Goal: Task Accomplishment & Management: Use online tool/utility

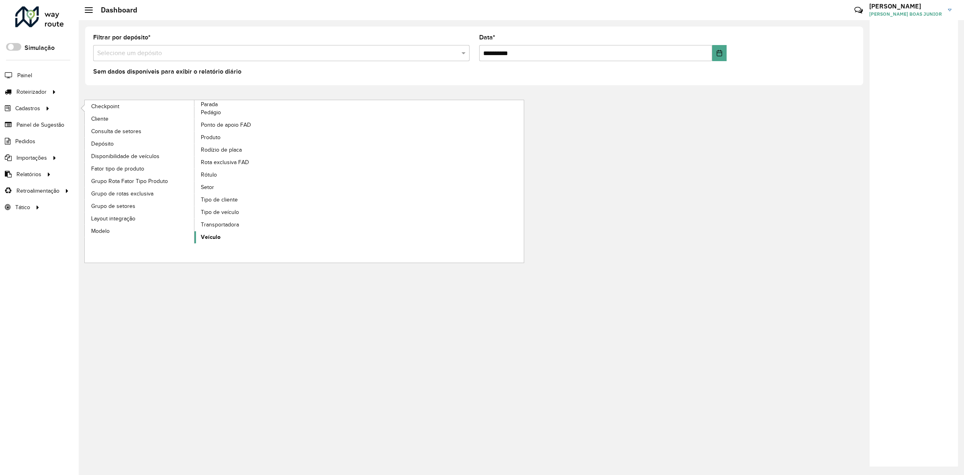
click at [220, 238] on link "Veículo" at bounding box center [249, 237] width 110 height 12
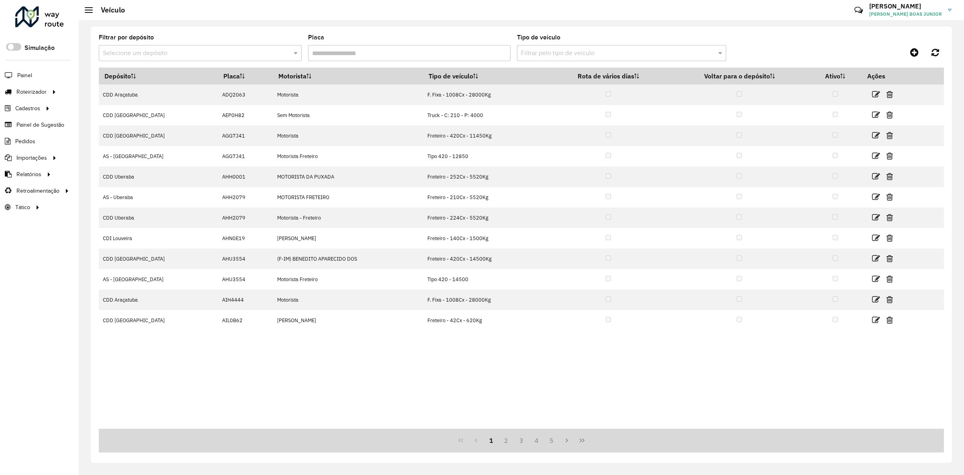
click at [236, 53] on input "text" at bounding box center [192, 54] width 179 height 10
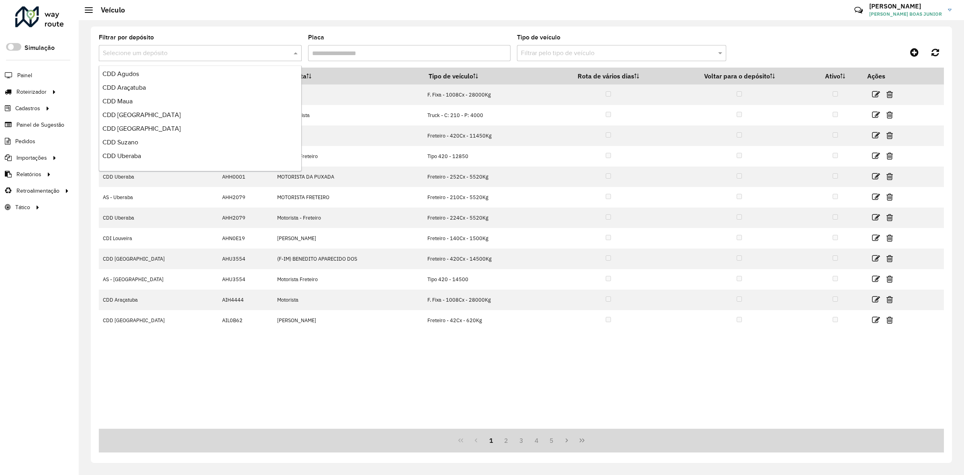
scroll to position [95, 0]
click at [168, 77] on div "CDD Ribeirão Preto" at bounding box center [200, 78] width 202 height 14
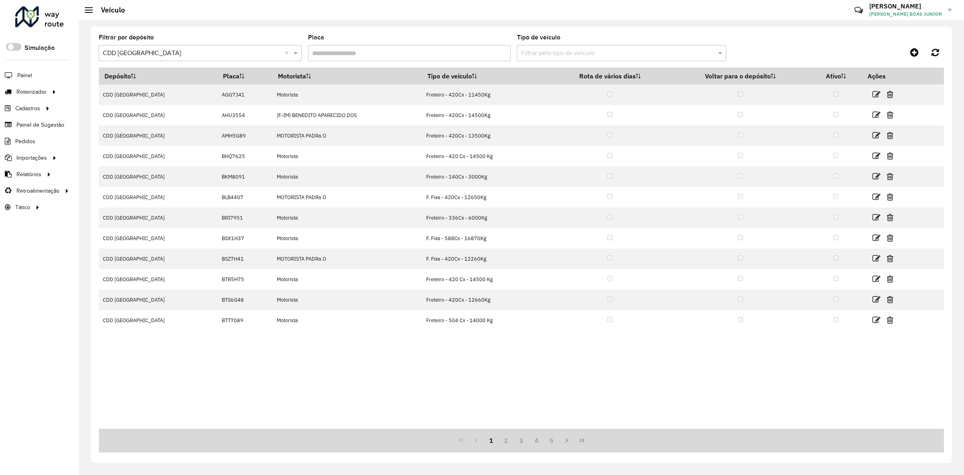
click at [431, 55] on input "Placa" at bounding box center [409, 53] width 203 height 16
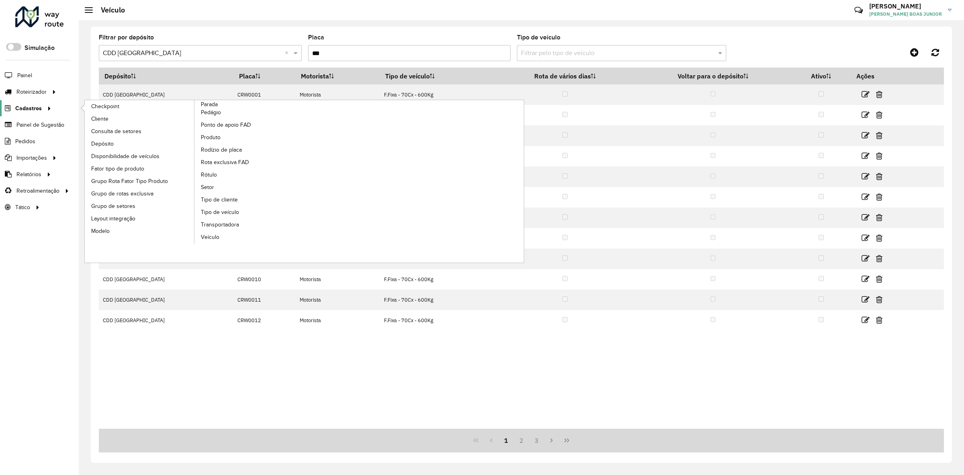
type input "***"
click at [98, 117] on span "Cliente" at bounding box center [100, 119] width 19 height 8
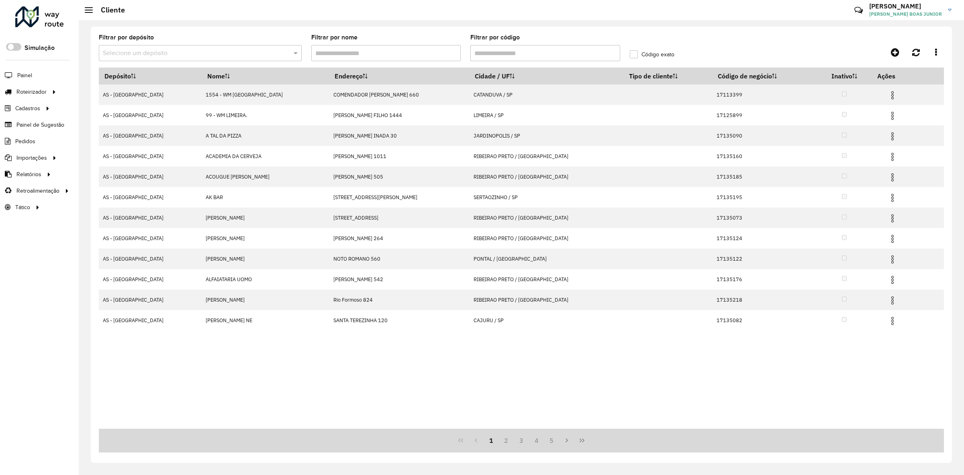
click at [262, 49] on input "text" at bounding box center [192, 54] width 179 height 10
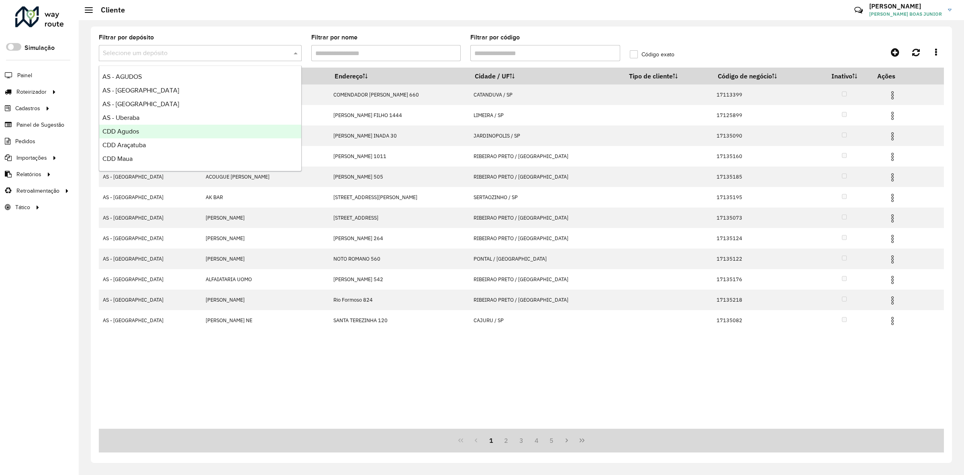
scroll to position [95, 0]
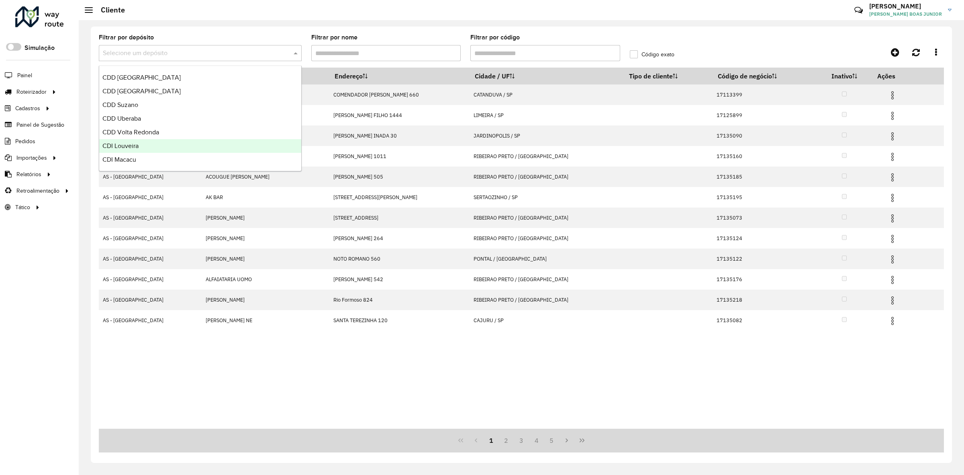
click at [133, 149] on span "CDI Louveira" at bounding box center [120, 145] width 36 height 7
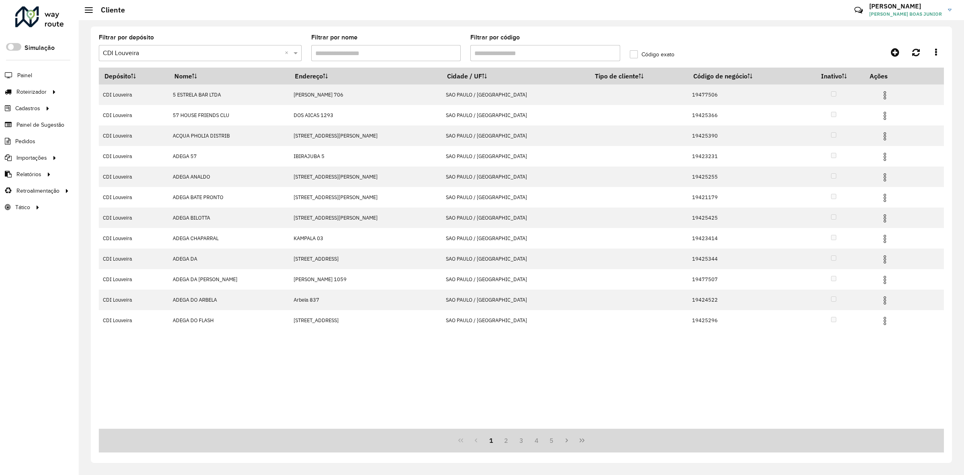
click at [491, 49] on input "Filtrar por código" at bounding box center [546, 53] width 150 height 16
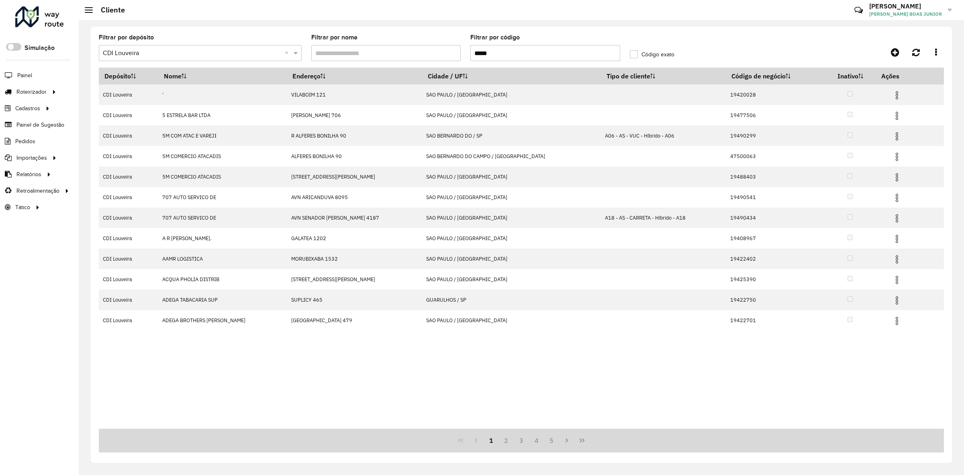
drag, startPoint x: 468, startPoint y: 55, endPoint x: 474, endPoint y: 55, distance: 6.0
click at [471, 55] on formly-field "Filtrar por código *****" at bounding box center [546, 51] width 160 height 33
click at [475, 55] on input "*****" at bounding box center [546, 53] width 150 height 16
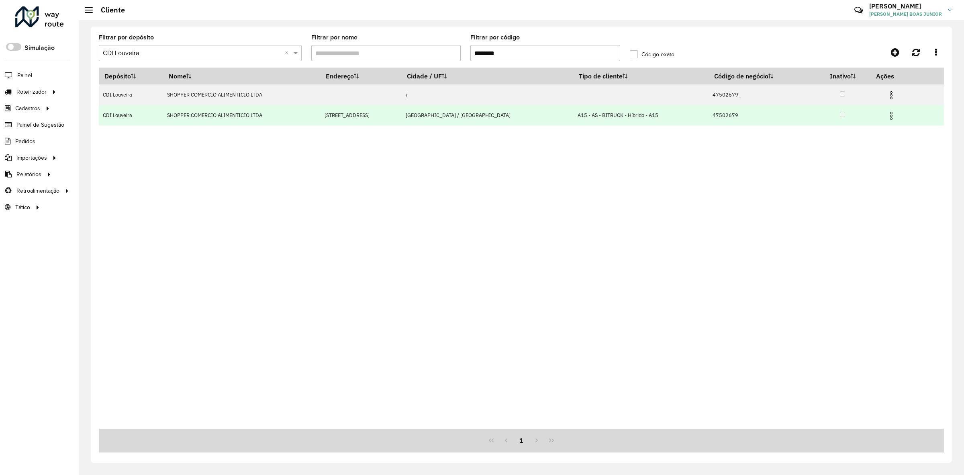
type input "********"
click at [887, 115] on img at bounding box center [892, 116] width 10 height 10
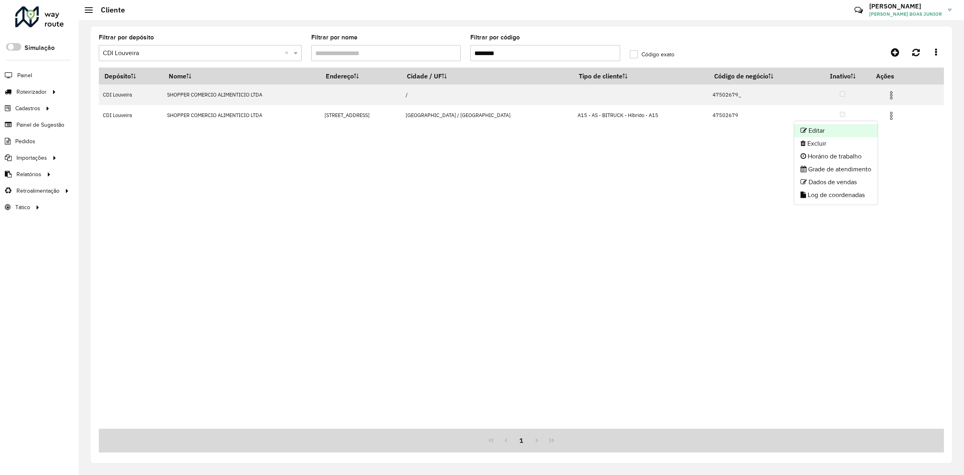
click at [853, 125] on li "Editar" at bounding box center [836, 130] width 84 height 13
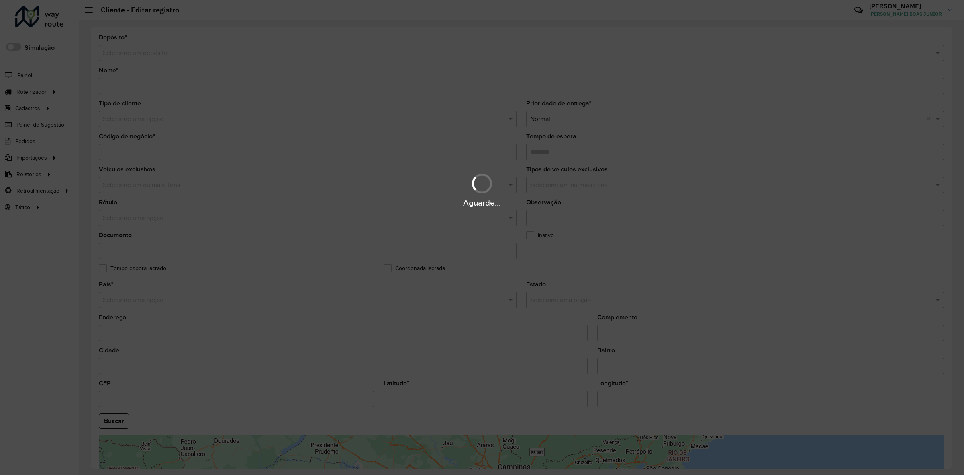
type input "**********"
type input "********"
type input "**********"
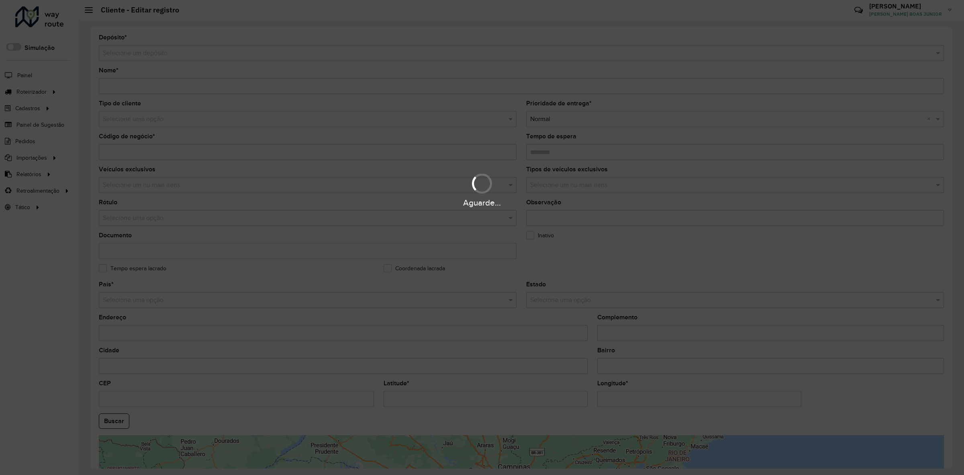
type input "*********"
type input "**********"
type input "*********"
type input "**********"
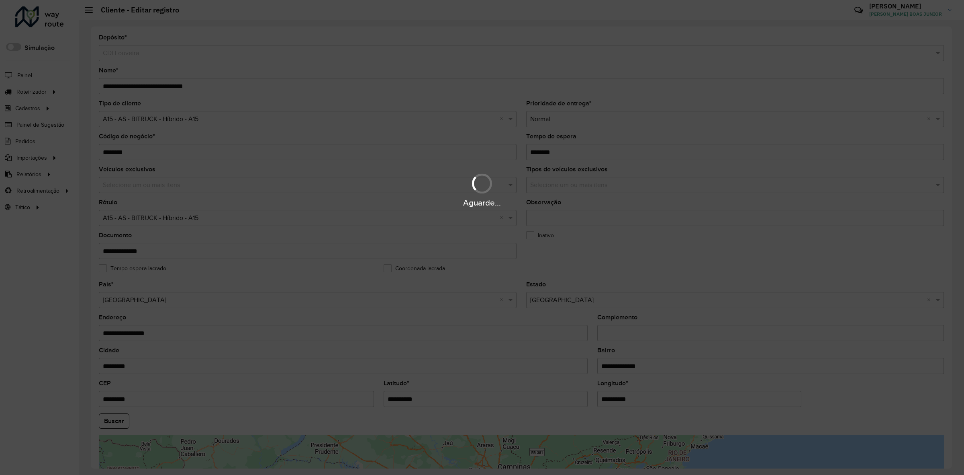
click at [156, 123] on div "Aguarde..." at bounding box center [482, 237] width 964 height 475
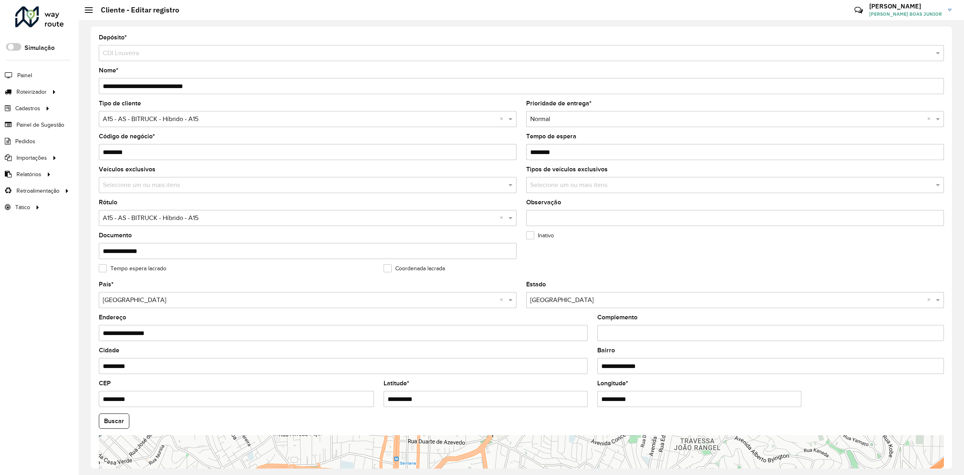
click at [156, 123] on input "text" at bounding box center [300, 120] width 394 height 10
click at [154, 123] on input "****" at bounding box center [300, 120] width 394 height 10
click at [149, 120] on input "****" at bounding box center [300, 120] width 394 height 10
type input "***"
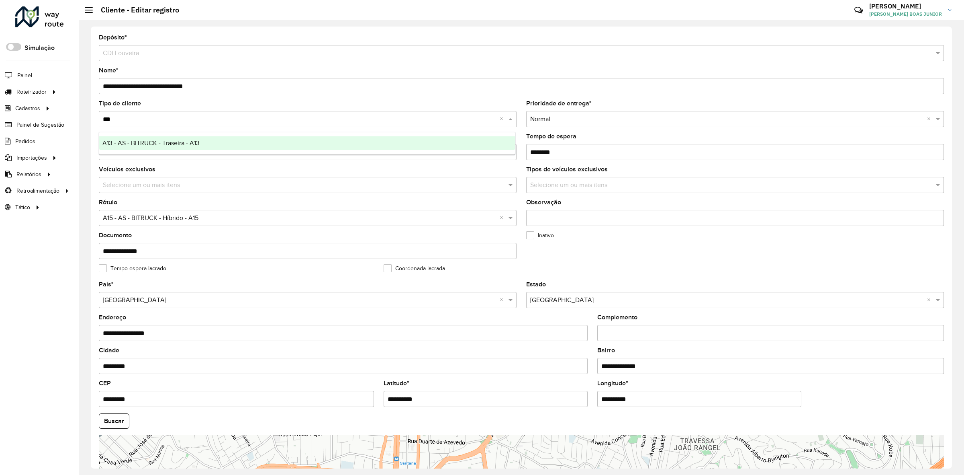
click at [161, 141] on span "A13 - AS - BITRUCK - Traseira - A13" at bounding box center [150, 142] width 97 height 7
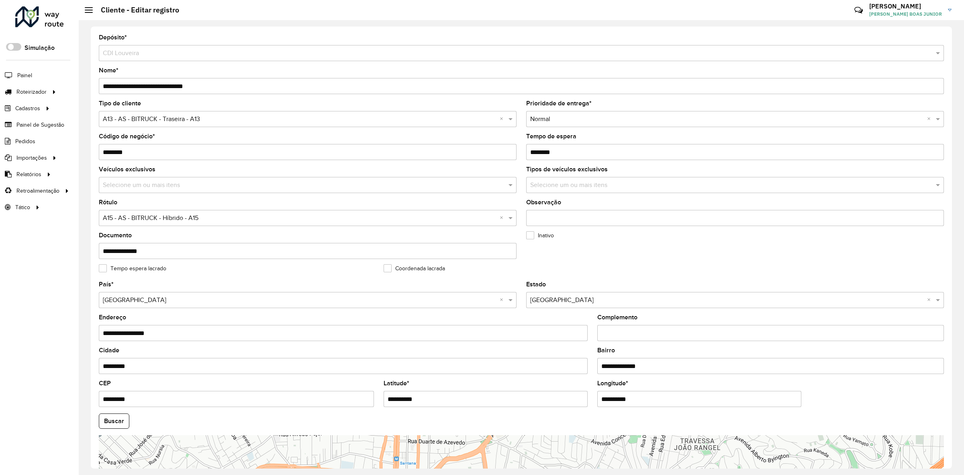
click at [182, 139] on div "Código de negócio * ********" at bounding box center [308, 146] width 418 height 27
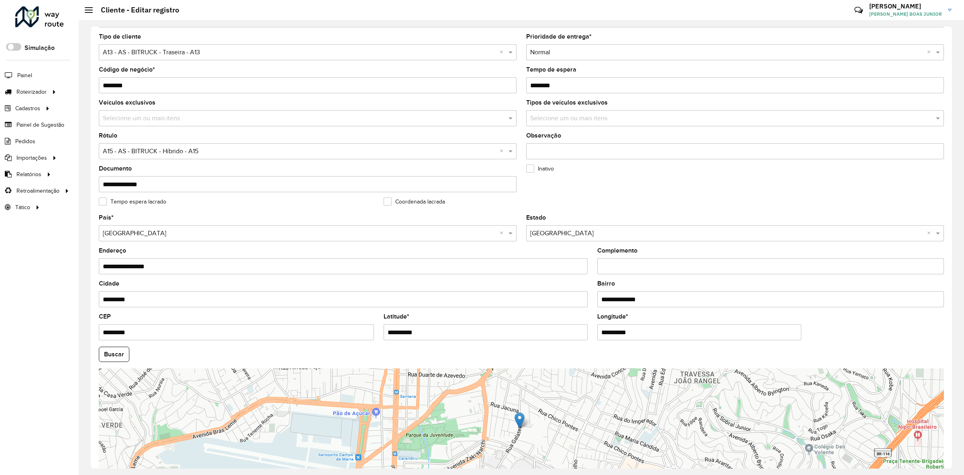
scroll to position [127, 0]
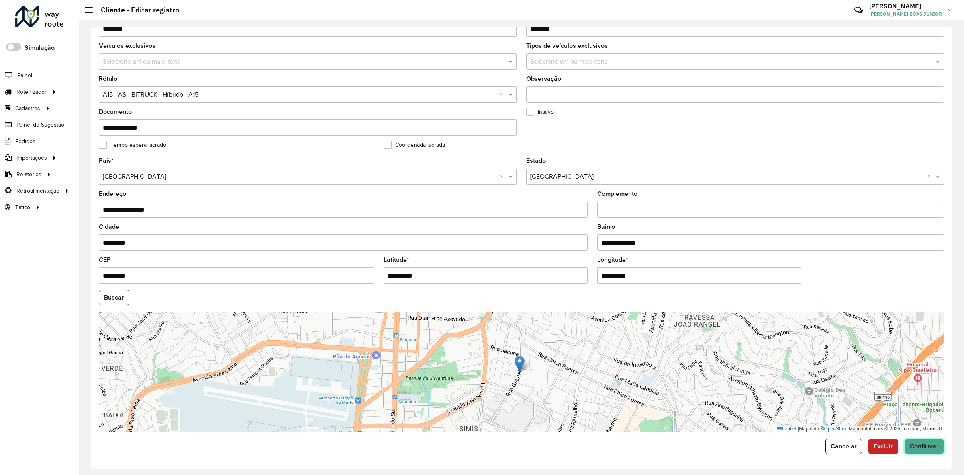
click at [934, 450] on button "Confirmar" at bounding box center [924, 445] width 39 height 15
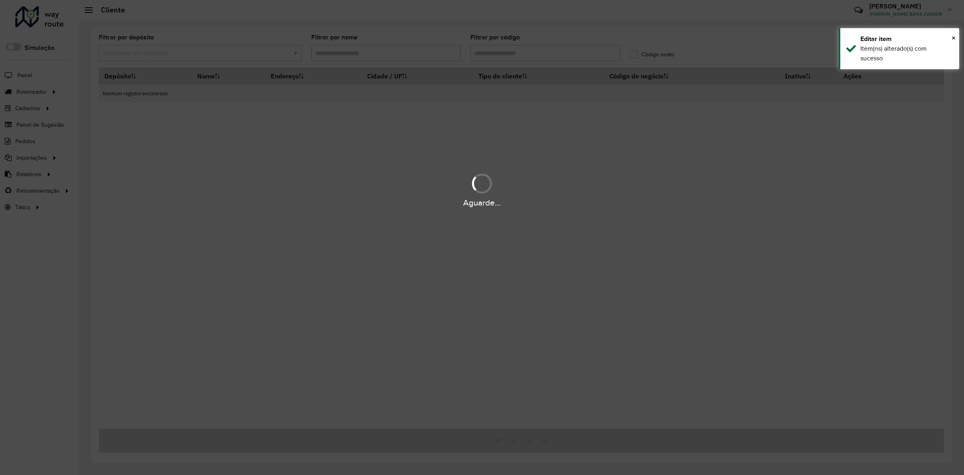
type input "********"
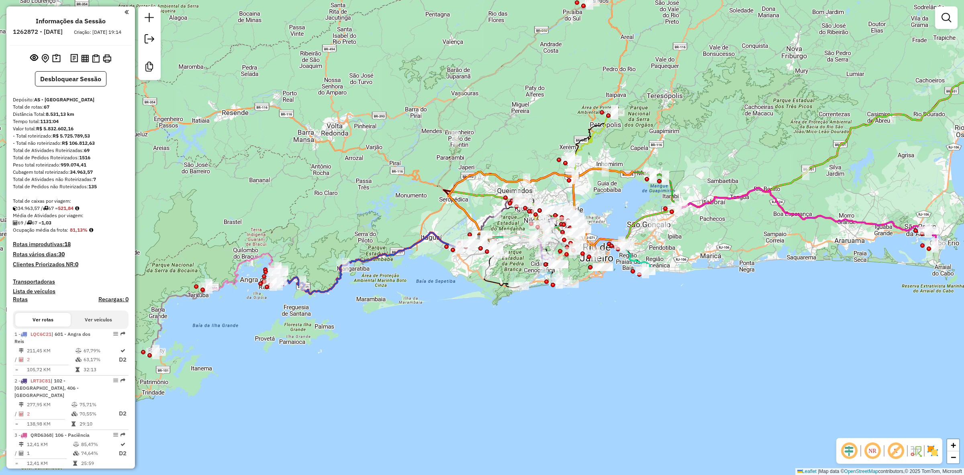
select select "**********"
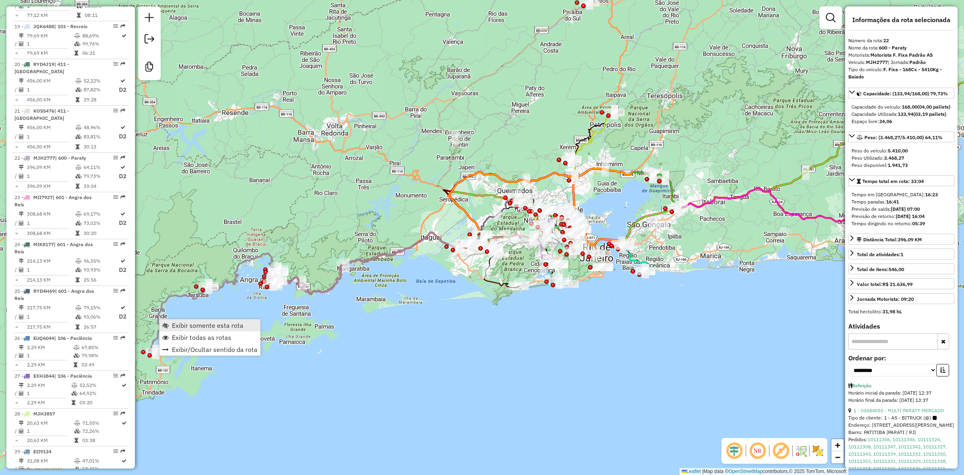
scroll to position [1185, 0]
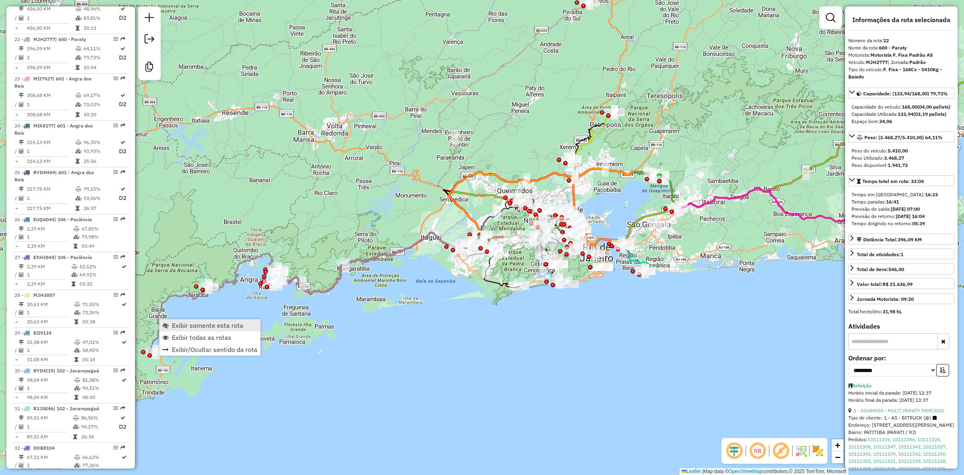
click at [170, 323] on link "Exibir somente esta rota" at bounding box center [210, 325] width 101 height 12
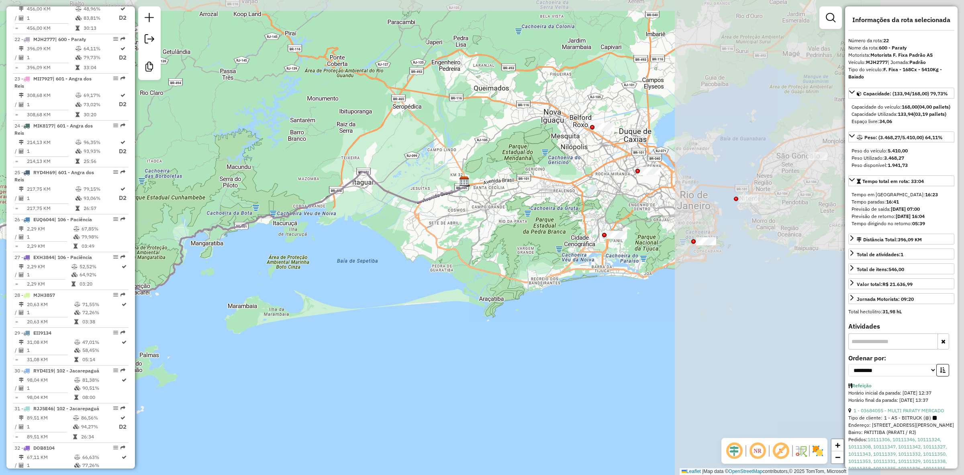
drag, startPoint x: 546, startPoint y: 233, endPoint x: 410, endPoint y: 240, distance: 136.4
click at [381, 242] on div "Janela de atendimento Grade de atendimento Capacidade Transportadoras Veículos …" at bounding box center [482, 237] width 964 height 475
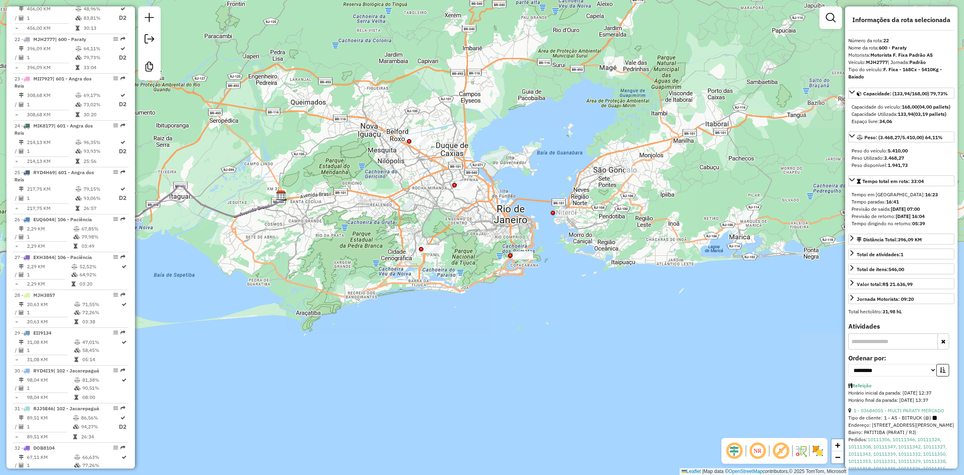
drag, startPoint x: 621, startPoint y: 207, endPoint x: 477, endPoint y: 222, distance: 144.6
click at [477, 222] on div "Janela de atendimento Grade de atendimento Capacidade Transportadoras Veículos …" at bounding box center [482, 237] width 964 height 475
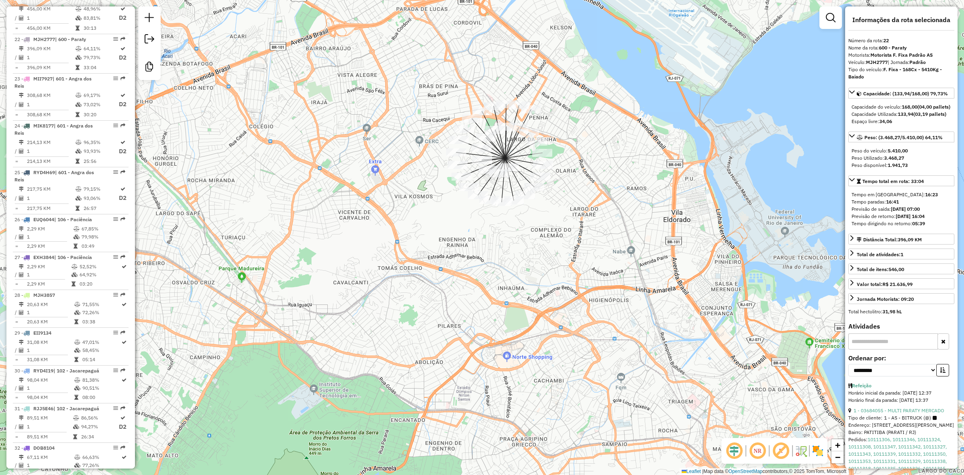
click at [520, 252] on div "Janela de atendimento Grade de atendimento Capacidade Transportadoras Veículos …" at bounding box center [482, 237] width 964 height 475
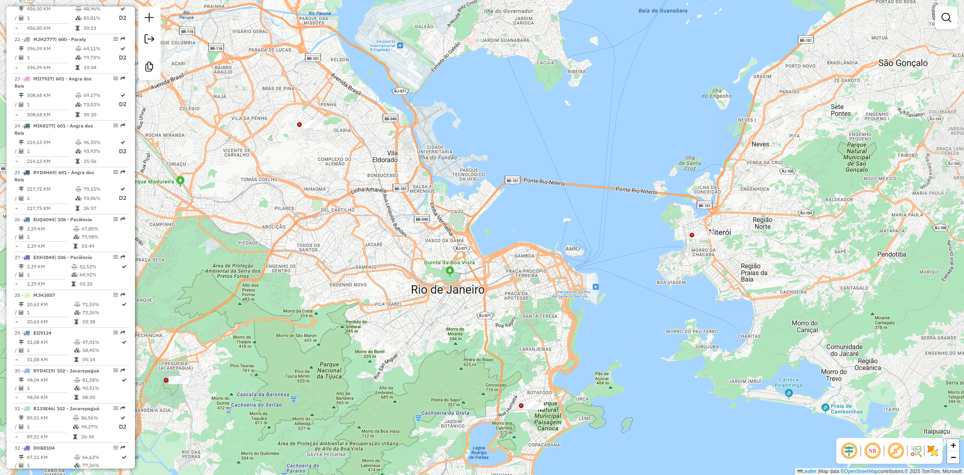
drag, startPoint x: 533, startPoint y: 291, endPoint x: 332, endPoint y: 210, distance: 216.3
click at [332, 210] on div "Janela de atendimento Grade de atendimento Capacidade Transportadoras Veículos …" at bounding box center [482, 237] width 964 height 475
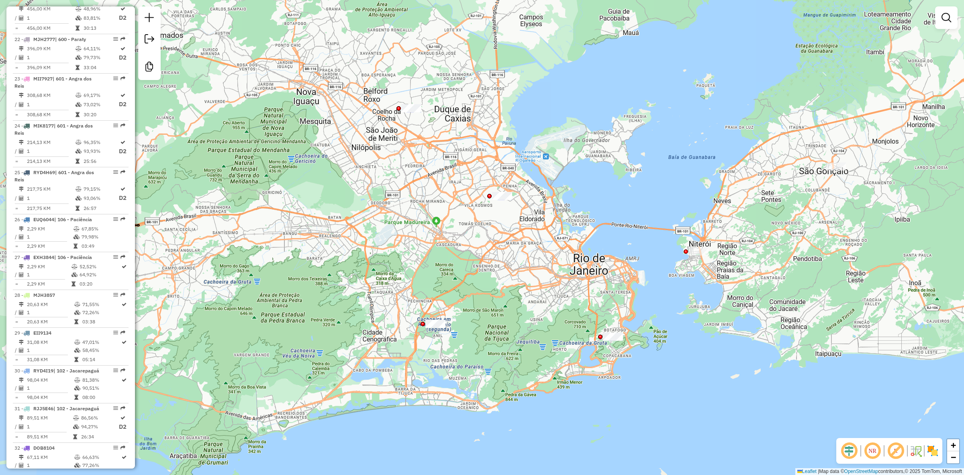
drag, startPoint x: 338, startPoint y: 313, endPoint x: 426, endPoint y: 289, distance: 91.0
click at [457, 323] on div "Janela de atendimento Grade de atendimento Capacidade Transportadoras Veículos …" at bounding box center [482, 237] width 964 height 475
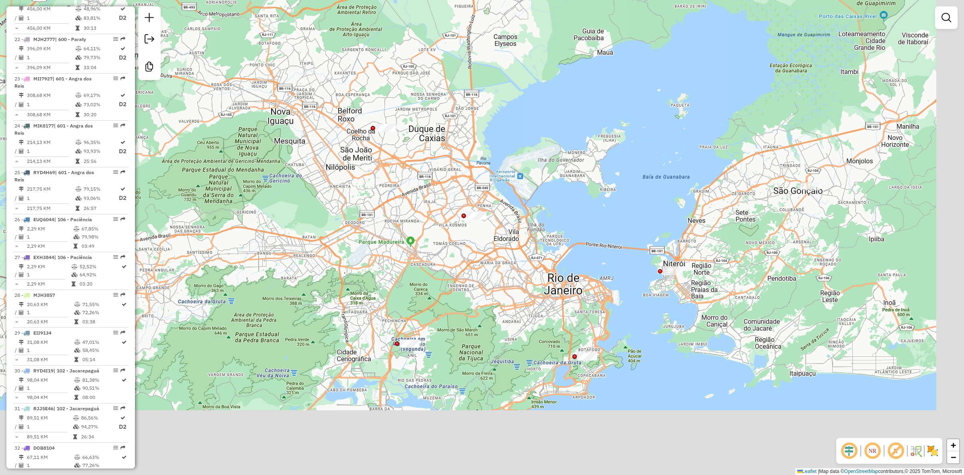
drag, startPoint x: 463, startPoint y: 395, endPoint x: 380, endPoint y: 183, distance: 227.7
click at [380, 183] on div "Janela de atendimento Grade de atendimento Capacidade Transportadoras Veículos …" at bounding box center [482, 237] width 964 height 475
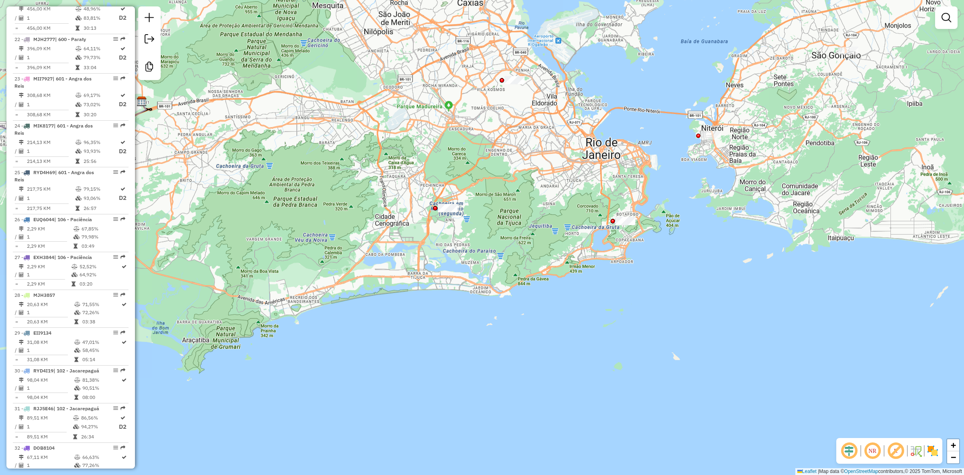
drag, startPoint x: 461, startPoint y: 242, endPoint x: 479, endPoint y: 219, distance: 29.2
click at [479, 219] on div "Janela de atendimento Grade de atendimento Capacidade Transportadoras Veículos …" at bounding box center [482, 237] width 964 height 475
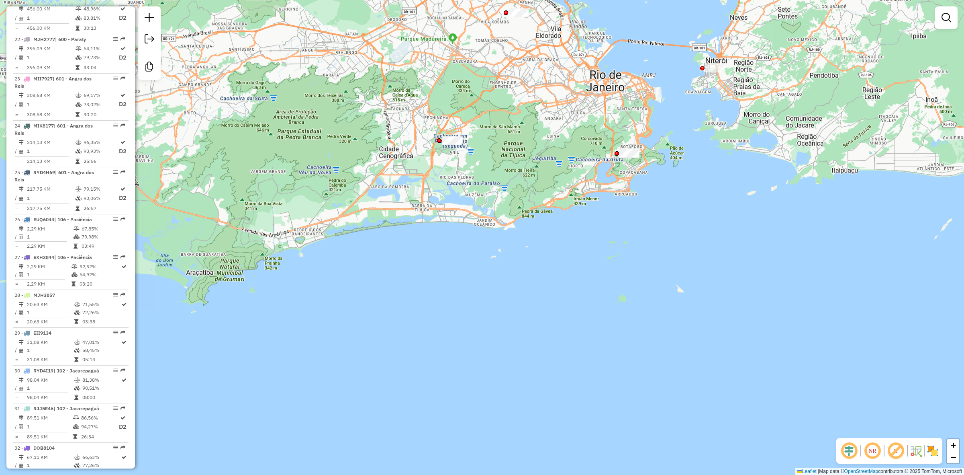
drag, startPoint x: 492, startPoint y: 201, endPoint x: 476, endPoint y: 164, distance: 41.0
click at [476, 164] on div "Janela de atendimento Grade de atendimento Capacidade Transportadoras Veículos …" at bounding box center [482, 237] width 964 height 475
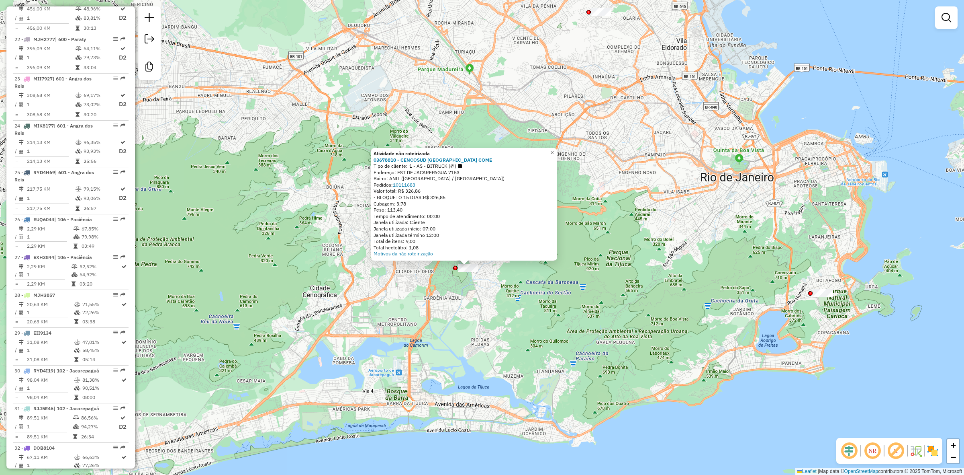
drag, startPoint x: 553, startPoint y: 283, endPoint x: 501, endPoint y: 289, distance: 52.6
click at [501, 289] on div "Atividade não roteirizada 03678810 - CENCOSUD BRASIL COME Tipo de cliente: 1 - …" at bounding box center [482, 237] width 964 height 475
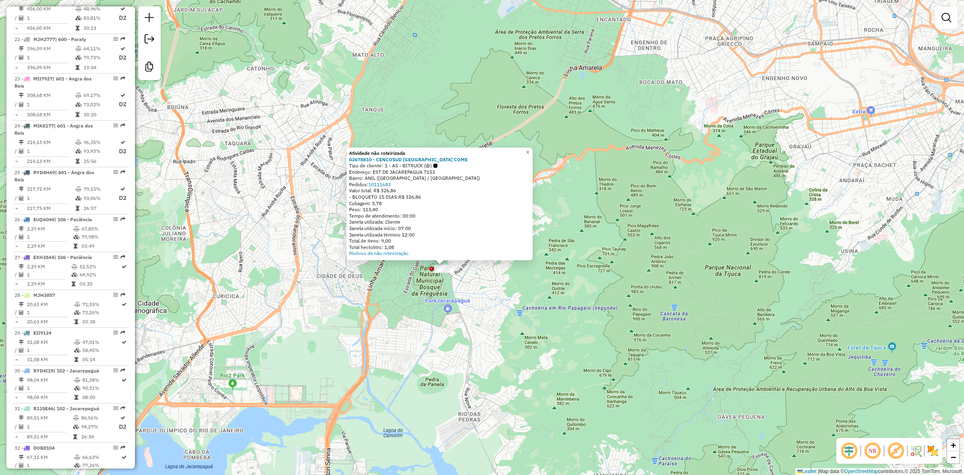
click at [489, 291] on div "Atividade não roteirizada 03678810 - CENCOSUD BRASIL COME Tipo de cliente: 1 - …" at bounding box center [482, 237] width 964 height 475
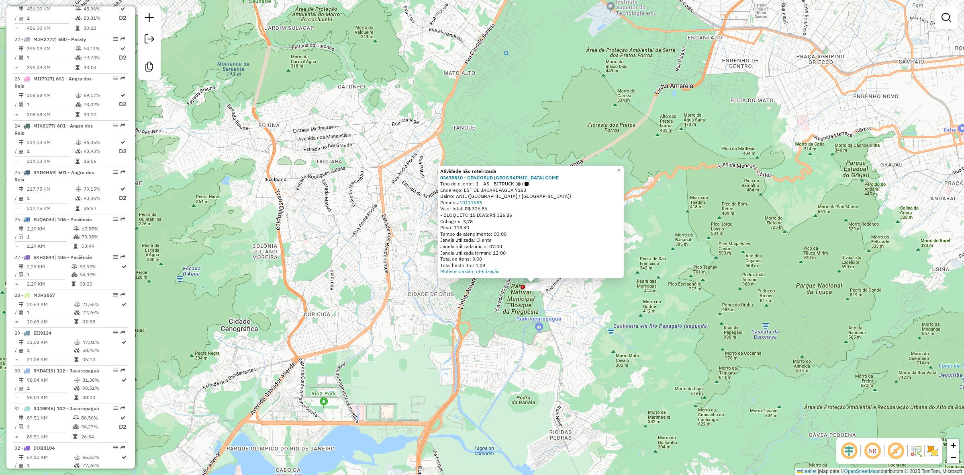
drag, startPoint x: 484, startPoint y: 321, endPoint x: 568, endPoint y: 340, distance: 85.5
click at [568, 340] on div "Atividade não roteirizada 03678810 - CENCOSUD BRASIL COME Tipo de cliente: 1 - …" at bounding box center [482, 237] width 964 height 475
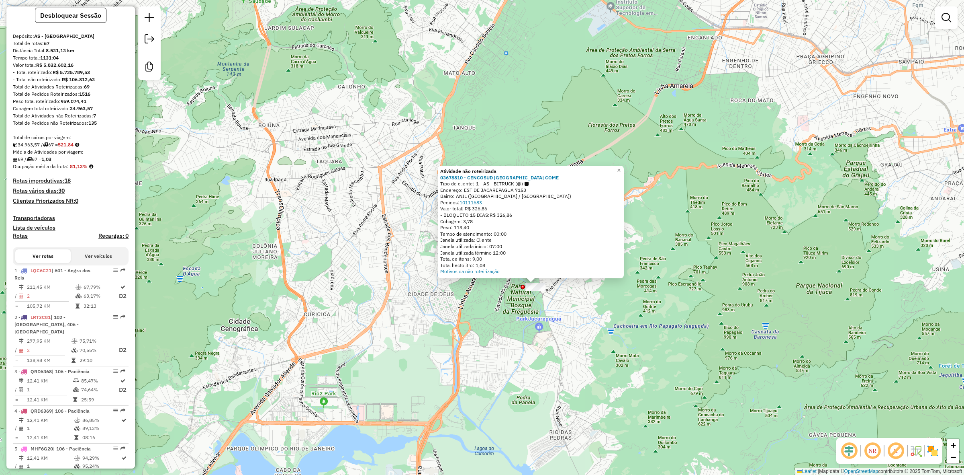
scroll to position [0, 0]
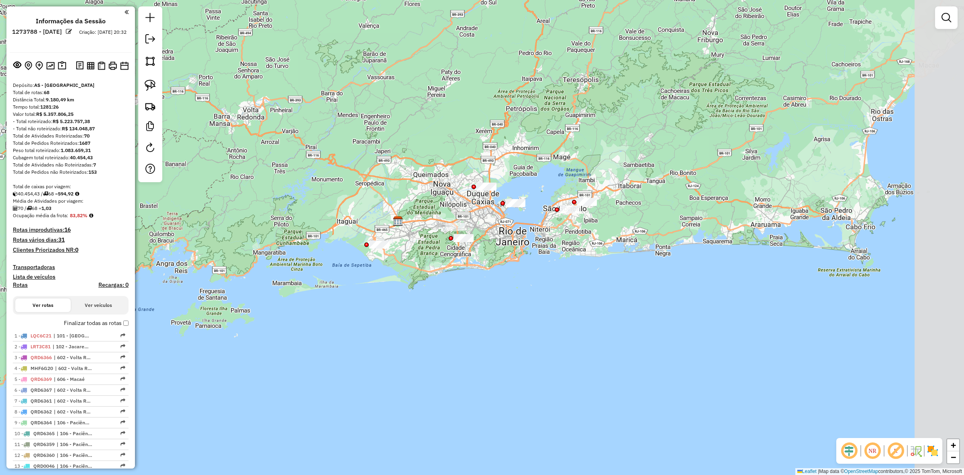
drag, startPoint x: 588, startPoint y: 246, endPoint x: 518, endPoint y: 220, distance: 74.1
click at [523, 224] on div "Janela de atendimento Grade de atendimento Capacidade Transportadoras Veículos …" at bounding box center [482, 237] width 964 height 475
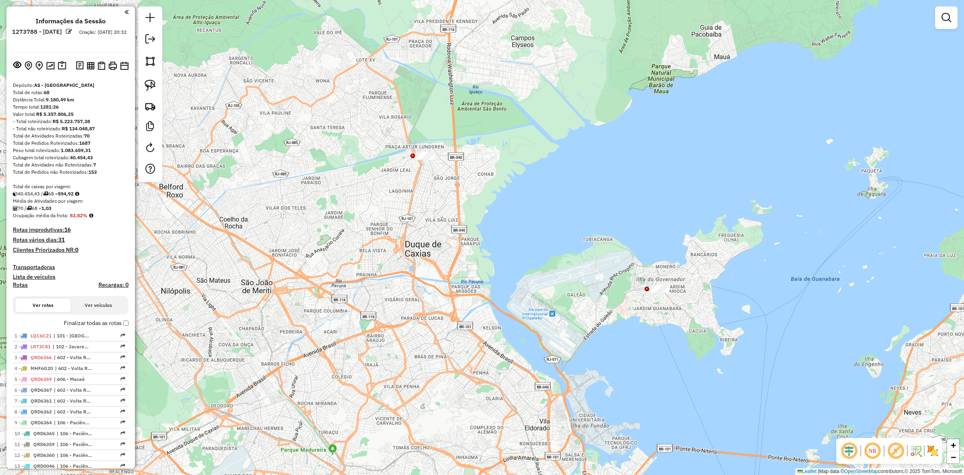
drag, startPoint x: 479, startPoint y: 223, endPoint x: 445, endPoint y: 202, distance: 40.3
click at [446, 202] on div "Janela de atendimento Grade de atendimento Capacidade Transportadoras Veículos …" at bounding box center [482, 237] width 964 height 475
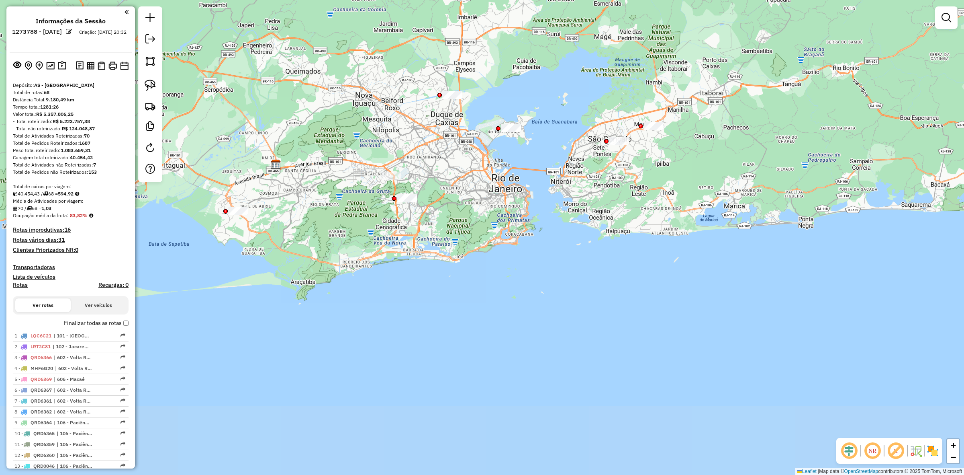
drag, startPoint x: 629, startPoint y: 233, endPoint x: 682, endPoint y: 147, distance: 100.6
click at [692, 143] on div "Janela de atendimento Grade de atendimento Capacidade Transportadoras Veículos …" at bounding box center [482, 237] width 964 height 475
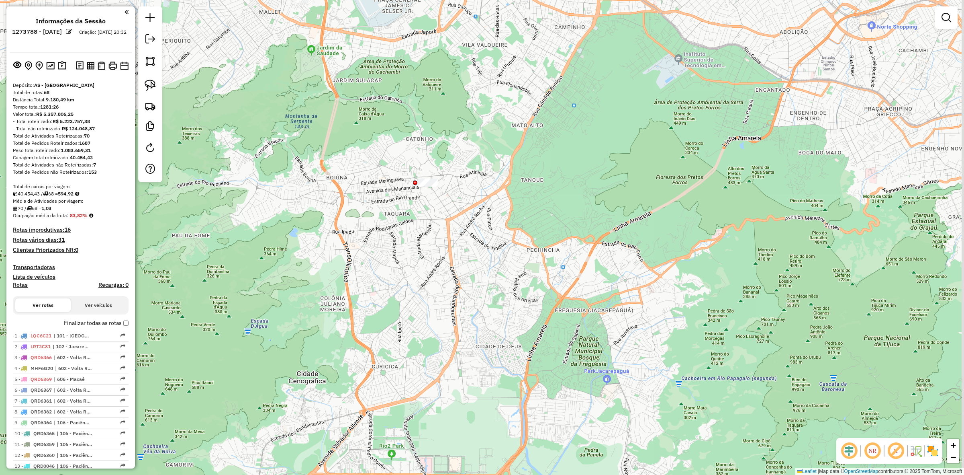
drag, startPoint x: 497, startPoint y: 200, endPoint x: 454, endPoint y: 175, distance: 49.0
click at [454, 175] on div "Janela de atendimento Grade de atendimento Capacidade Transportadoras Veículos …" at bounding box center [482, 237] width 964 height 475
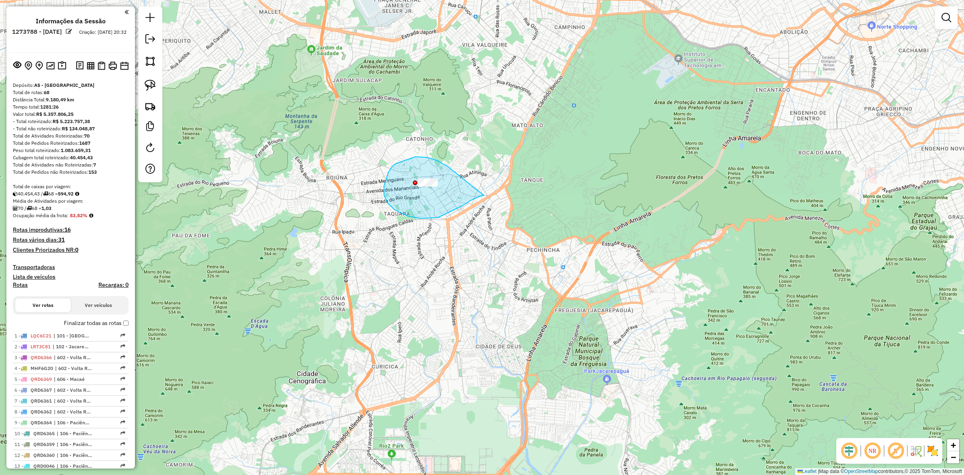
drag, startPoint x: 415, startPoint y: 157, endPoint x: 487, endPoint y: 195, distance: 81.8
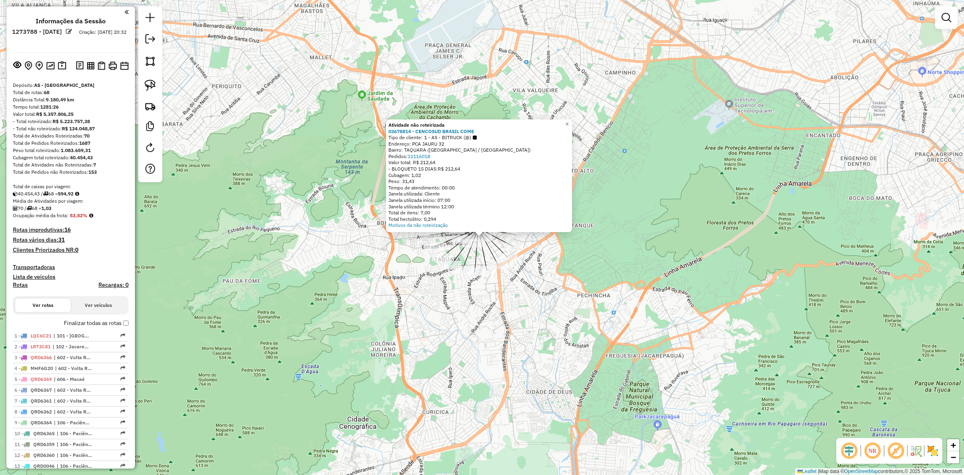
click at [559, 317] on div "Atividade não roteirizada 03678814 - CENCOSUD BRASIL COME Tipo de cliente: 1 - …" at bounding box center [482, 237] width 964 height 475
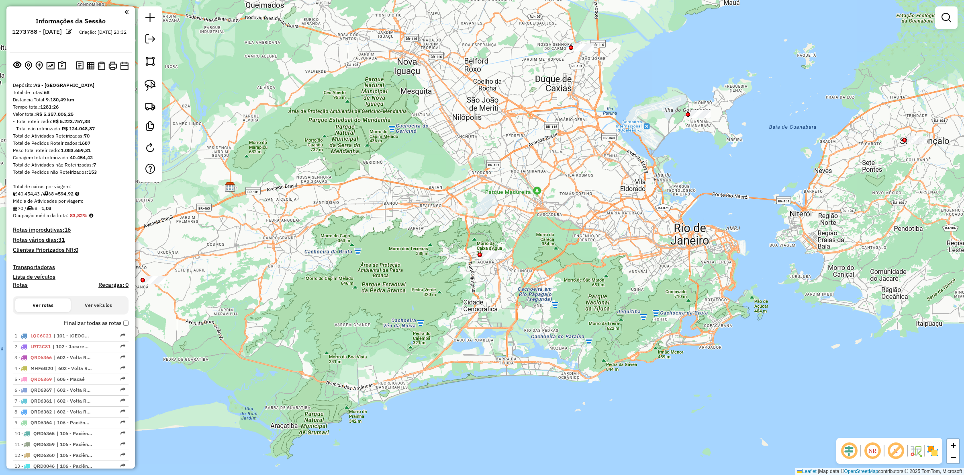
drag, startPoint x: 561, startPoint y: 338, endPoint x: 517, endPoint y: 298, distance: 60.0
click at [517, 298] on div "Janela de atendimento Grade de atendimento Capacidade Transportadoras Veículos …" at bounding box center [482, 237] width 964 height 475
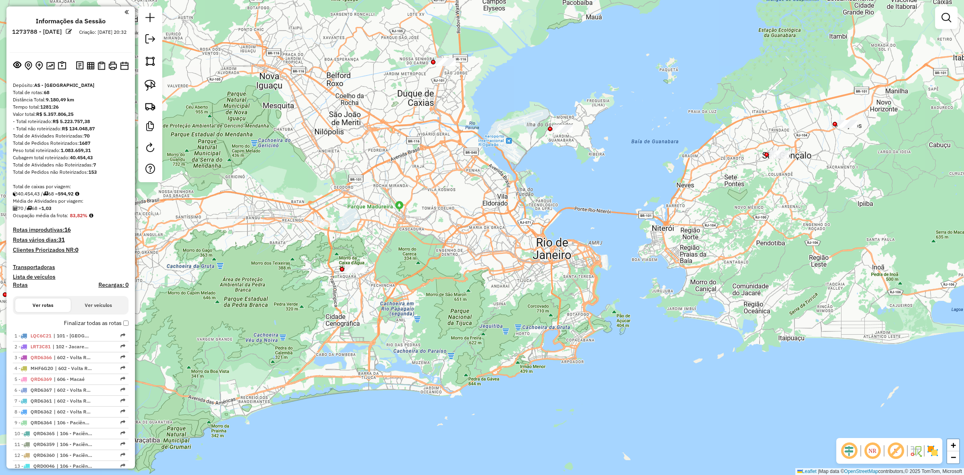
drag, startPoint x: 572, startPoint y: 215, endPoint x: 434, endPoint y: 230, distance: 138.6
click at [434, 230] on div "Janela de atendimento Grade de atendimento Capacidade Transportadoras Veículos …" at bounding box center [482, 237] width 964 height 475
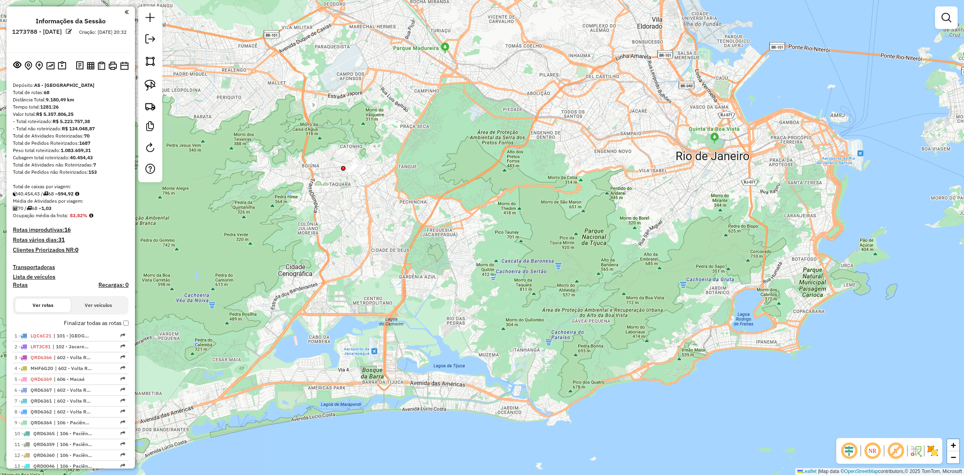
drag, startPoint x: 360, startPoint y: 286, endPoint x: 361, endPoint y: 193, distance: 92.8
click at [361, 193] on div "Janela de atendimento Grade de atendimento Capacidade Transportadoras Veículos …" at bounding box center [482, 237] width 964 height 475
click at [353, 175] on div "Janela de atendimento Grade de atendimento Capacidade Transportadoras Veículos …" at bounding box center [482, 237] width 964 height 475
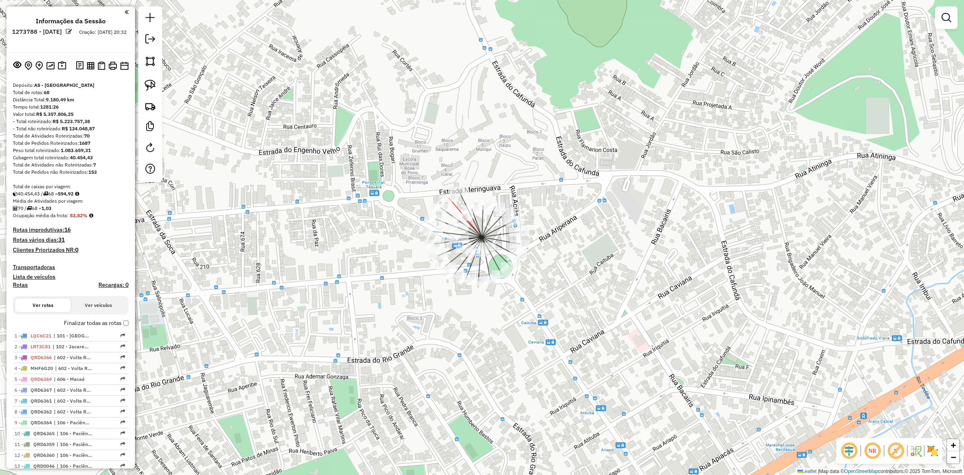
click at [442, 202] on div at bounding box center [449, 198] width 20 height 8
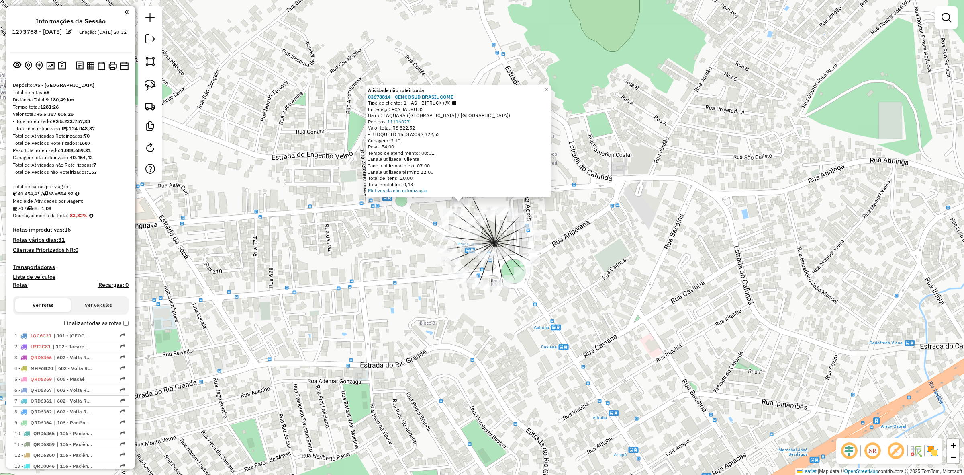
drag, startPoint x: 396, startPoint y: 274, endPoint x: 383, endPoint y: 249, distance: 28.6
click at [383, 249] on div "Atividade não roteirizada 03678814 - CENCOSUD BRASIL COME Tipo de cliente: 1 - …" at bounding box center [482, 237] width 964 height 475
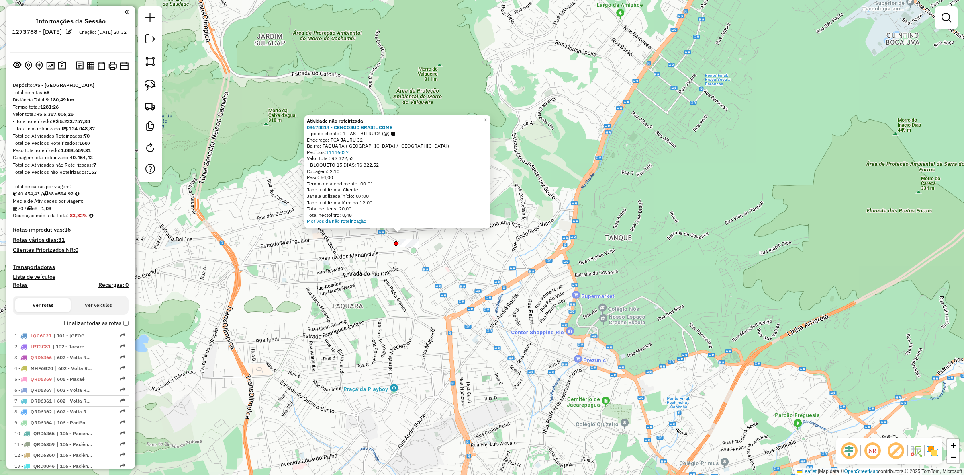
click at [448, 293] on div "Atividade não roteirizada 03678814 - CENCOSUD BRASIL COME Tipo de cliente: 1 - …" at bounding box center [482, 237] width 964 height 475
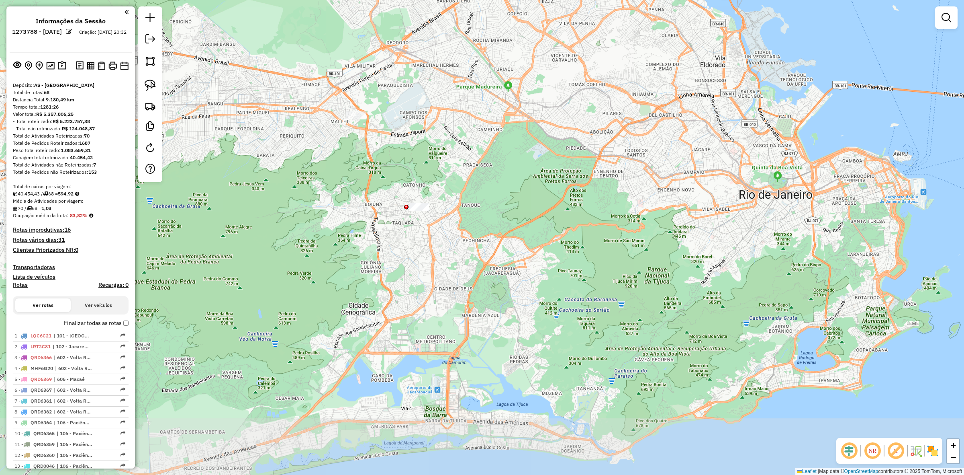
drag, startPoint x: 451, startPoint y: 304, endPoint x: 432, endPoint y: 230, distance: 76.4
click at [432, 230] on div "Janela de atendimento Grade de atendimento Capacidade Transportadoras Veículos …" at bounding box center [482, 237] width 964 height 475
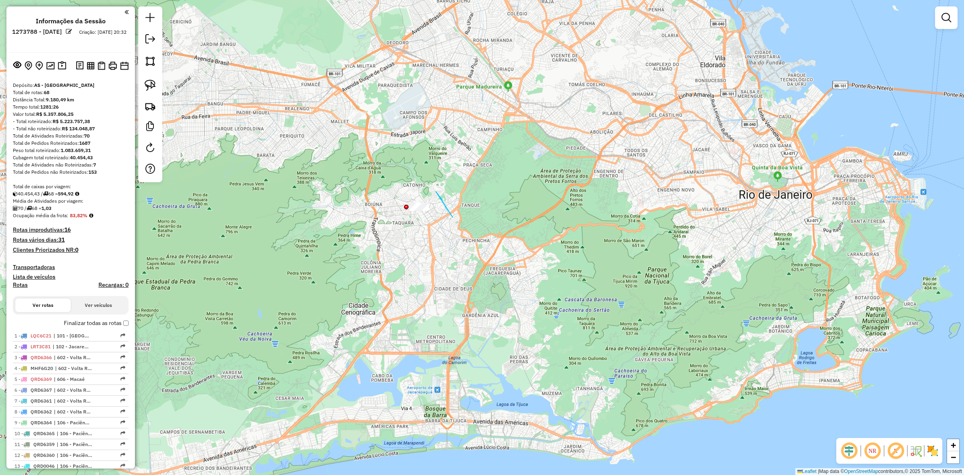
drag, startPoint x: 442, startPoint y: 199, endPoint x: 434, endPoint y: 189, distance: 12.6
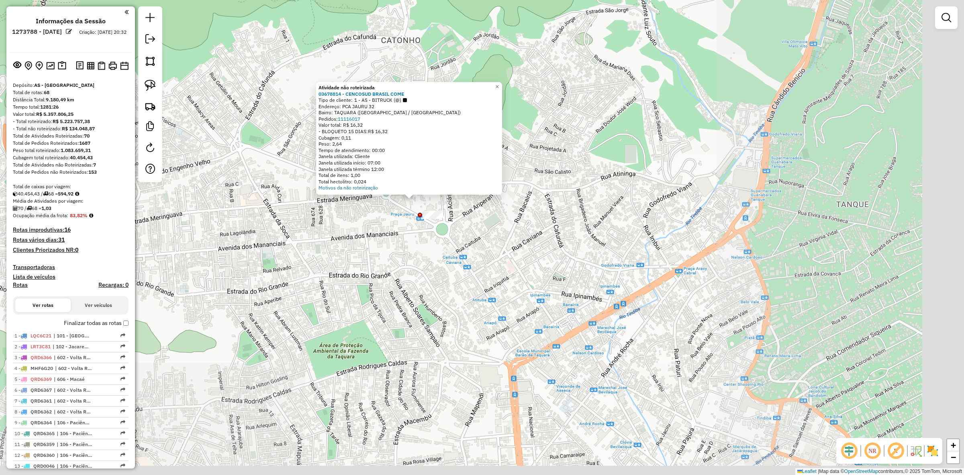
drag, startPoint x: 503, startPoint y: 393, endPoint x: 438, endPoint y: 290, distance: 122.1
click at [438, 290] on div "Atividade não roteirizada 03678814 - CENCOSUD BRASIL COME Tipo de cliente: 1 - …" at bounding box center [482, 237] width 964 height 475
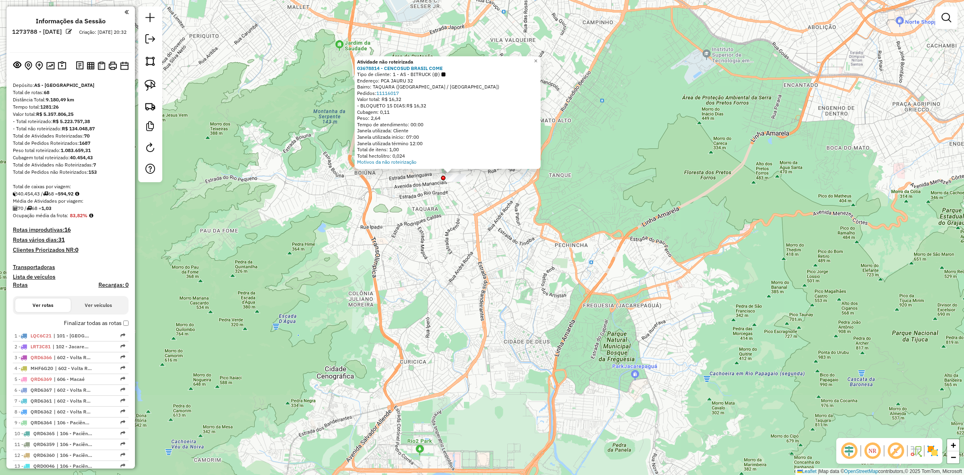
drag, startPoint x: 444, startPoint y: 336, endPoint x: 463, endPoint y: 243, distance: 94.3
click at [463, 243] on div "Atividade não roteirizada 03678814 - CENCOSUD BRASIL COME Tipo de cliente: 1 - …" at bounding box center [482, 237] width 964 height 475
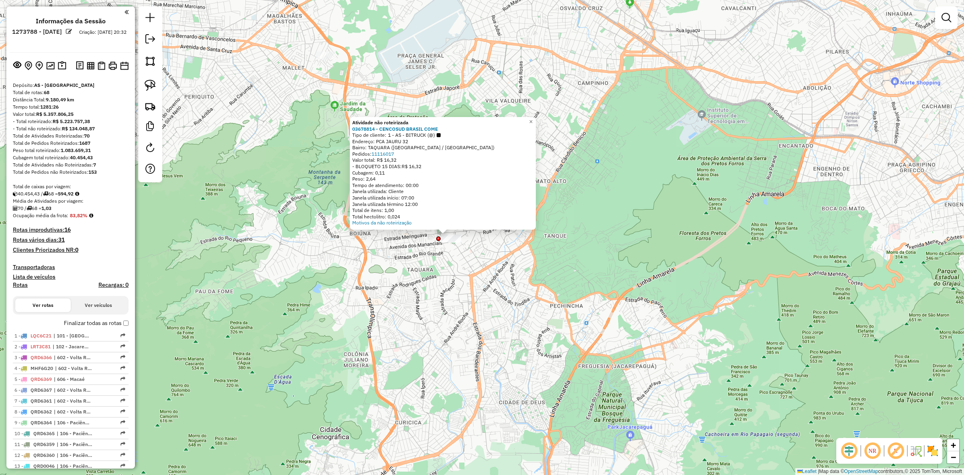
drag, startPoint x: 467, startPoint y: 240, endPoint x: 461, endPoint y: 311, distance: 71.9
click at [461, 311] on div "Atividade não roteirizada 03678814 - CENCOSUD BRASIL COME Tipo de cliente: 1 - …" at bounding box center [482, 237] width 964 height 475
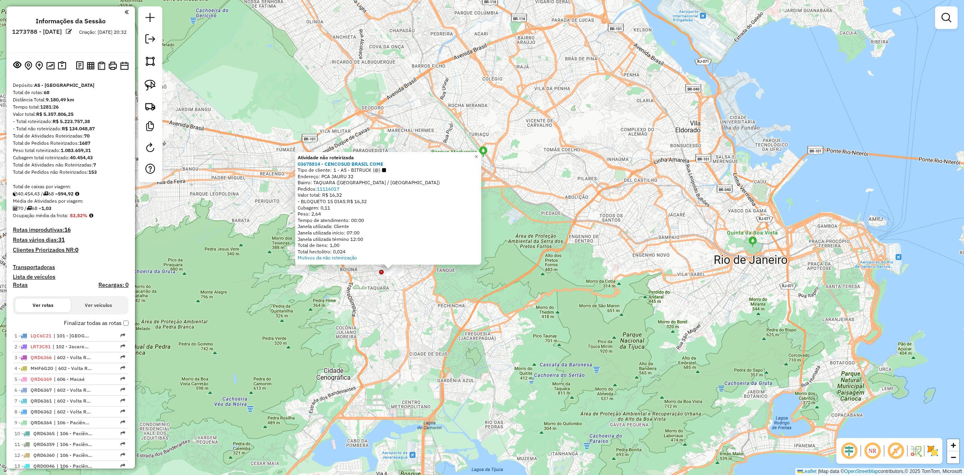
drag, startPoint x: 356, startPoint y: 323, endPoint x: 342, endPoint y: 303, distance: 24.1
click at [342, 303] on div "Atividade não roteirizada 03678814 - CENCOSUD BRASIL COME Tipo de cliente: 1 - …" at bounding box center [482, 237] width 964 height 475
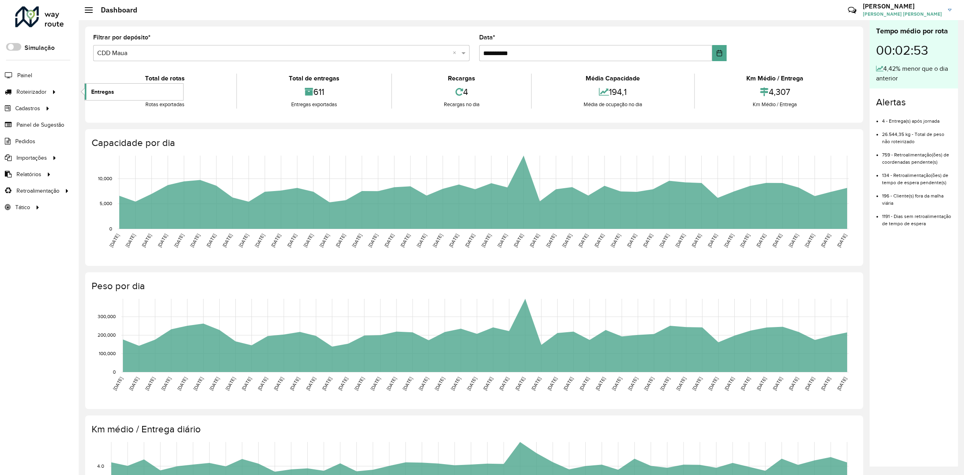
click at [109, 96] on span "Entregas" at bounding box center [102, 92] width 23 height 8
click at [112, 96] on span "Entregas" at bounding box center [102, 92] width 23 height 8
click at [95, 98] on link "Entregas" at bounding box center [134, 92] width 98 height 16
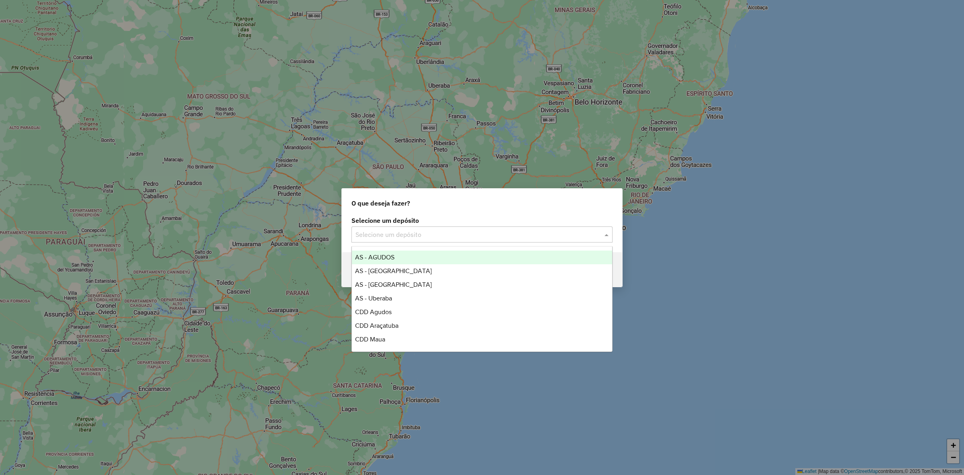
click at [412, 234] on input "text" at bounding box center [474, 235] width 237 height 10
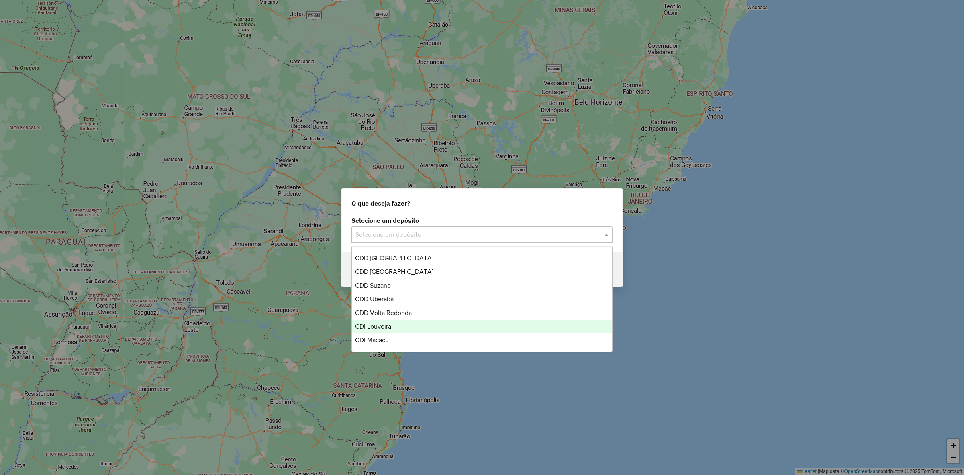
click at [401, 330] on div "CDI Louveira" at bounding box center [482, 326] width 260 height 14
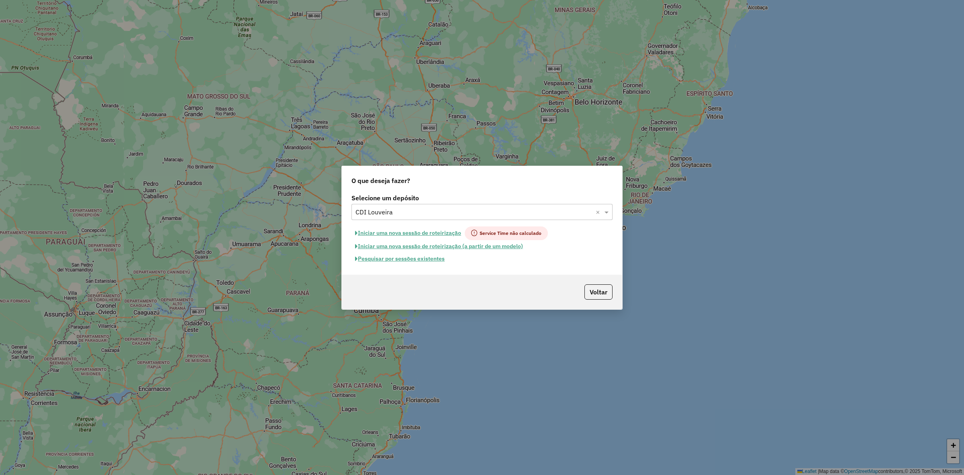
click at [431, 262] on button "Pesquisar por sessões existentes" at bounding box center [400, 258] width 97 height 12
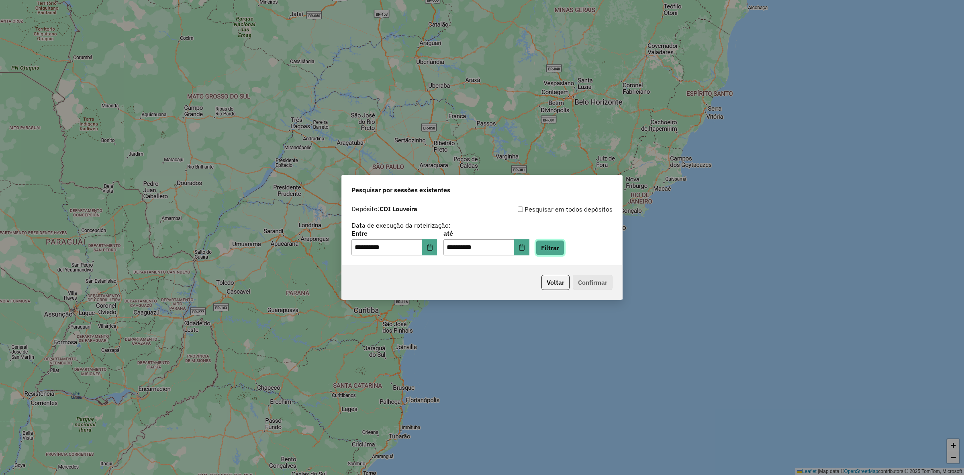
click at [561, 252] on button "Filtrar" at bounding box center [550, 247] width 29 height 15
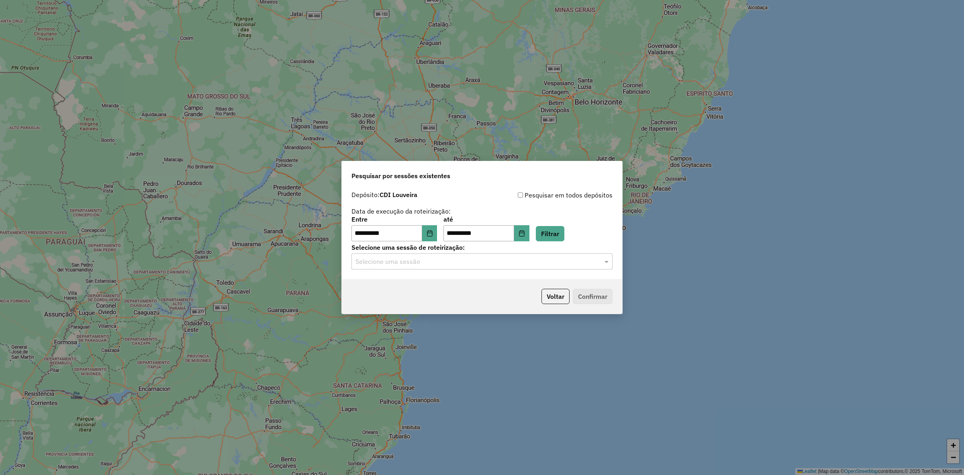
click at [419, 258] on input "text" at bounding box center [474, 262] width 237 height 10
click at [414, 286] on span "1281036 - 23/09/2025 19:06" at bounding box center [386, 284] width 63 height 7
click at [587, 291] on button "Confirmar" at bounding box center [593, 296] width 40 height 15
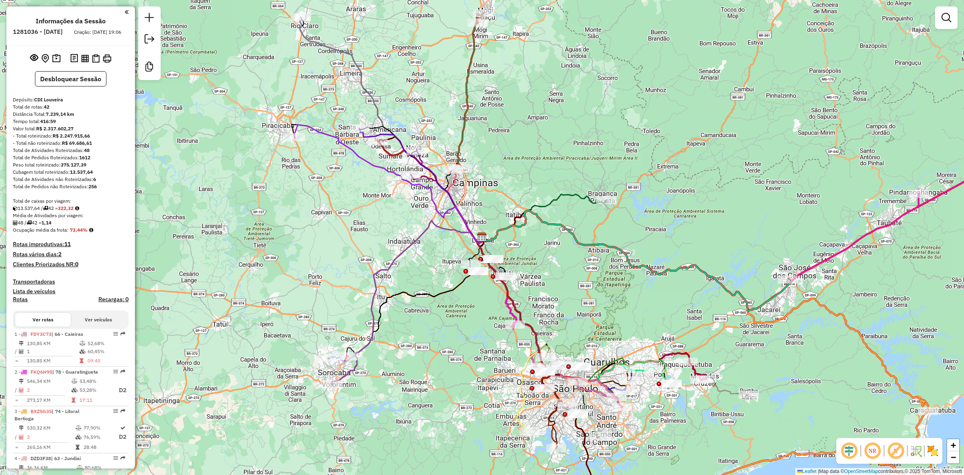
select select "**********"
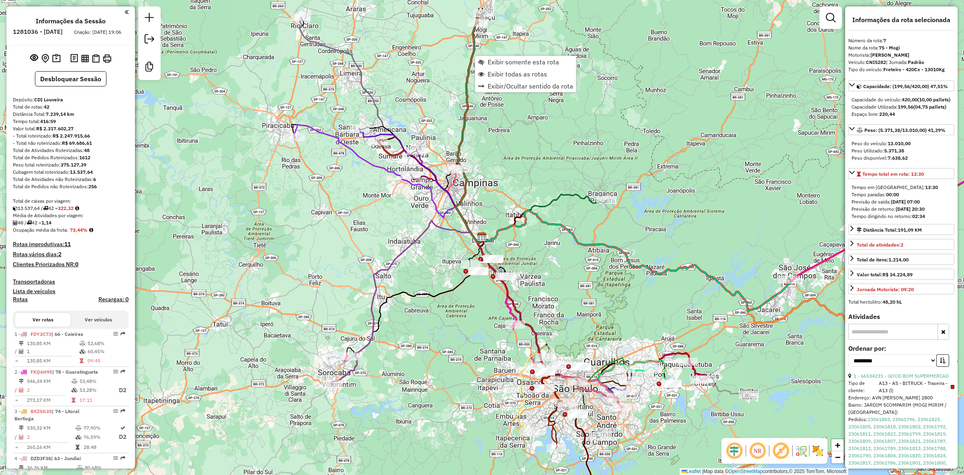
scroll to position [575, 0]
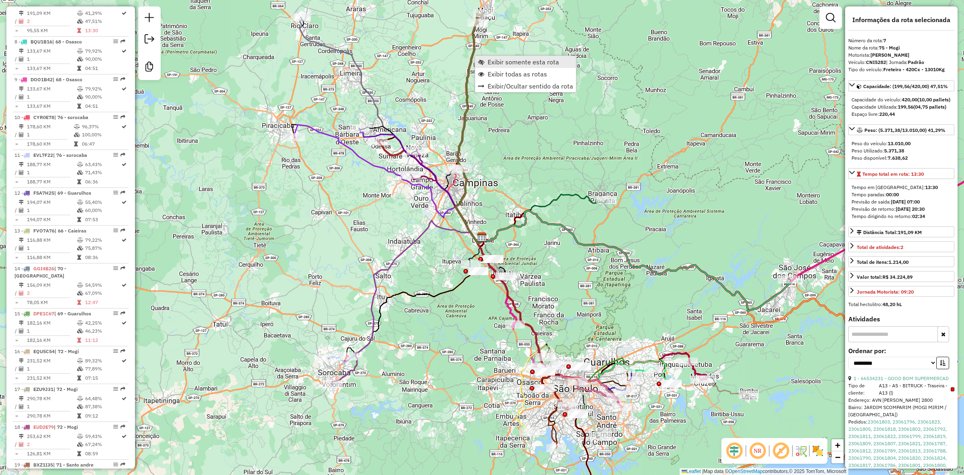
click at [489, 60] on span "Exibir somente esta rota" at bounding box center [524, 62] width 72 height 6
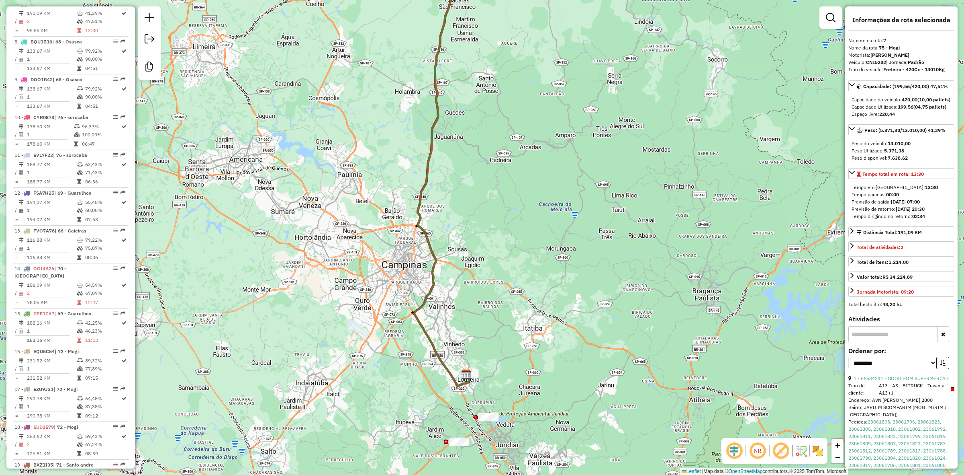
drag, startPoint x: 598, startPoint y: 353, endPoint x: 514, endPoint y: 167, distance: 204.1
click at [515, 169] on div "Janela de atendimento Grade de atendimento Capacidade Transportadoras Veículos …" at bounding box center [482, 237] width 964 height 475
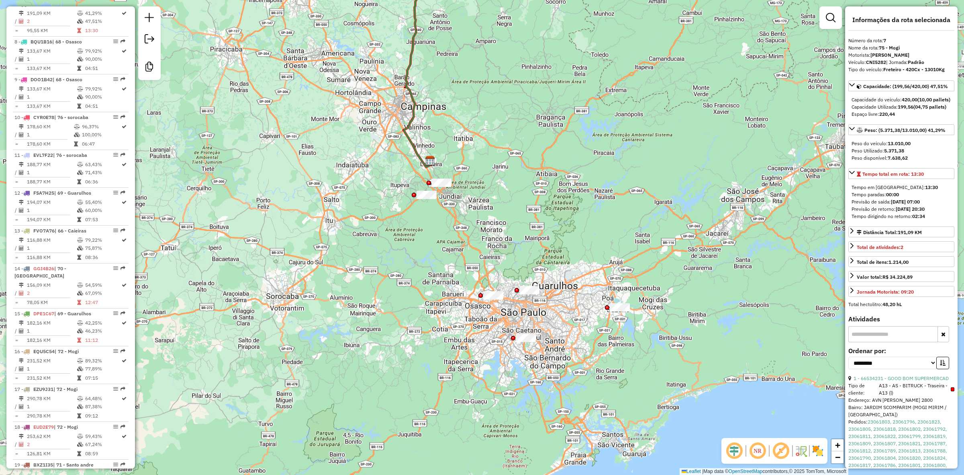
drag, startPoint x: 481, startPoint y: 391, endPoint x: 458, endPoint y: 238, distance: 154.7
click at [458, 238] on div "Janela de atendimento Grade de atendimento Capacidade Transportadoras Veículos …" at bounding box center [482, 237] width 964 height 475
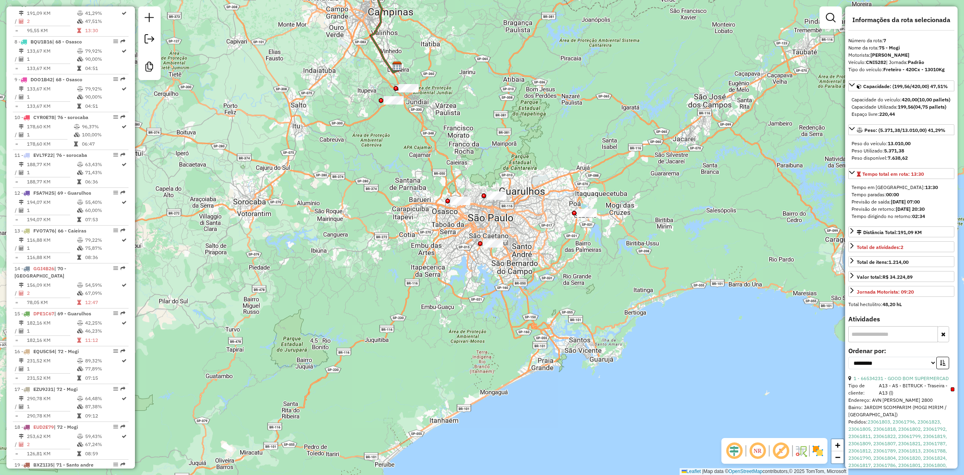
drag, startPoint x: 556, startPoint y: 304, endPoint x: 523, endPoint y: 209, distance: 100.0
click at [523, 209] on div "Janela de atendimento Grade de atendimento Capacidade Transportadoras Veículos …" at bounding box center [482, 237] width 964 height 475
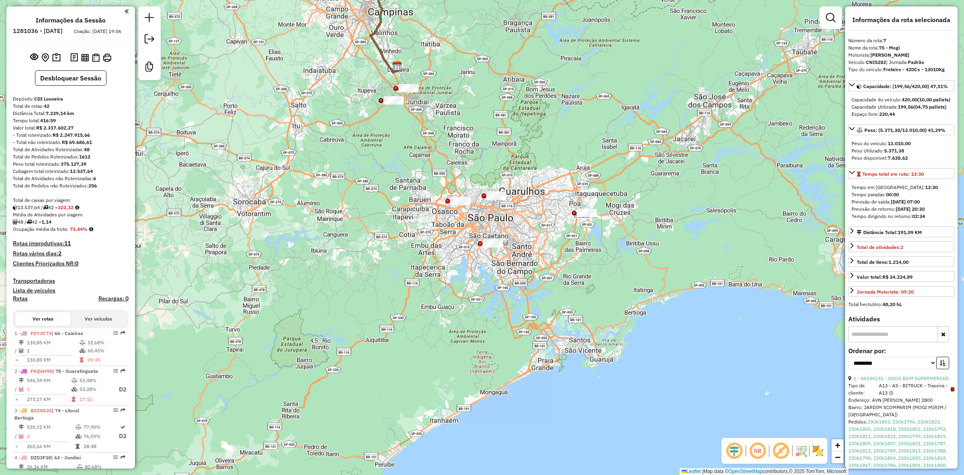
scroll to position [0, 0]
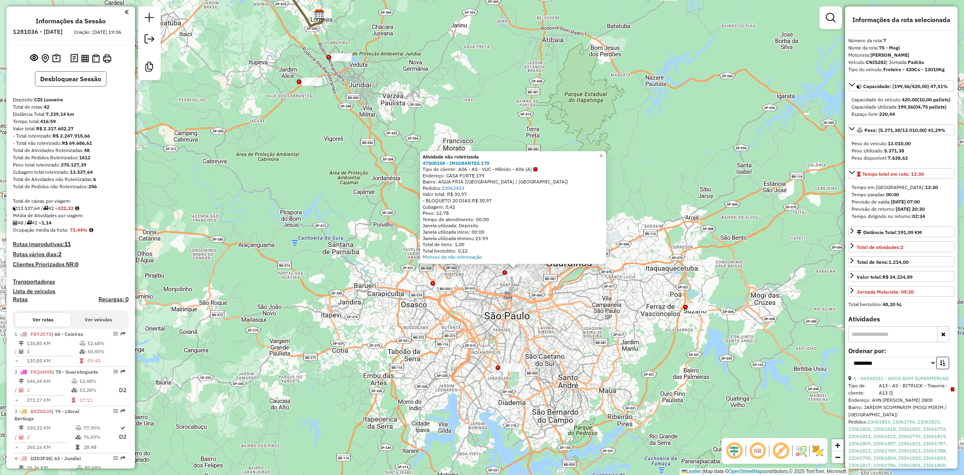
click at [78, 84] on button "Desbloquear Sessão" at bounding box center [71, 78] width 72 height 15
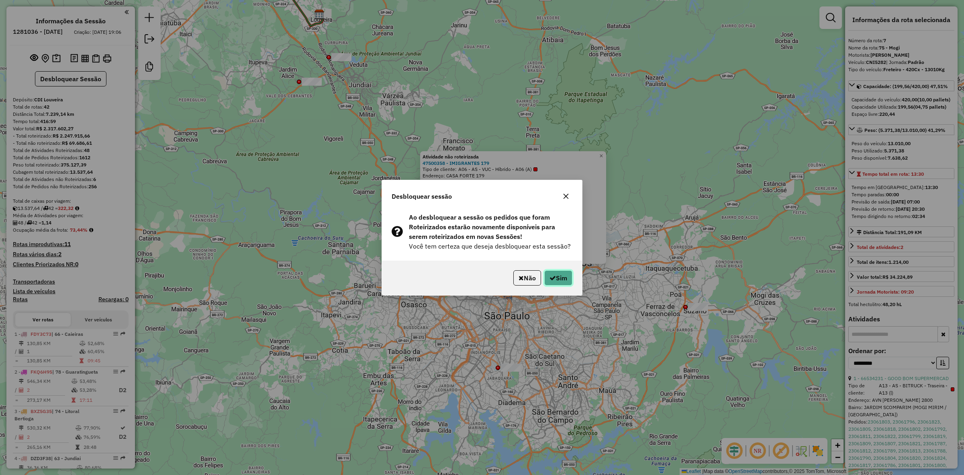
click at [557, 276] on button "Sim" at bounding box center [558, 277] width 28 height 15
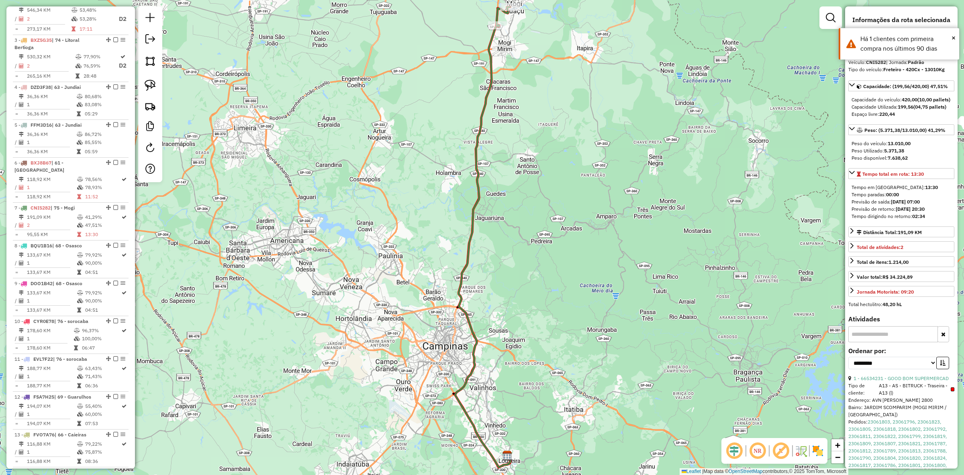
scroll to position [575, 0]
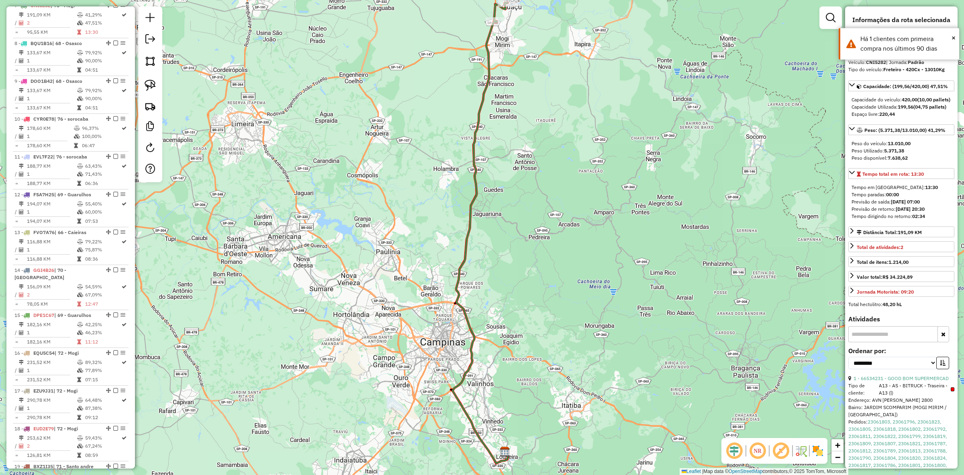
drag, startPoint x: 544, startPoint y: 375, endPoint x: 465, endPoint y: 191, distance: 199.4
click at [471, 204] on div "Janela de atendimento Grade de atendimento Capacidade Transportadoras Veículos …" at bounding box center [482, 237] width 964 height 475
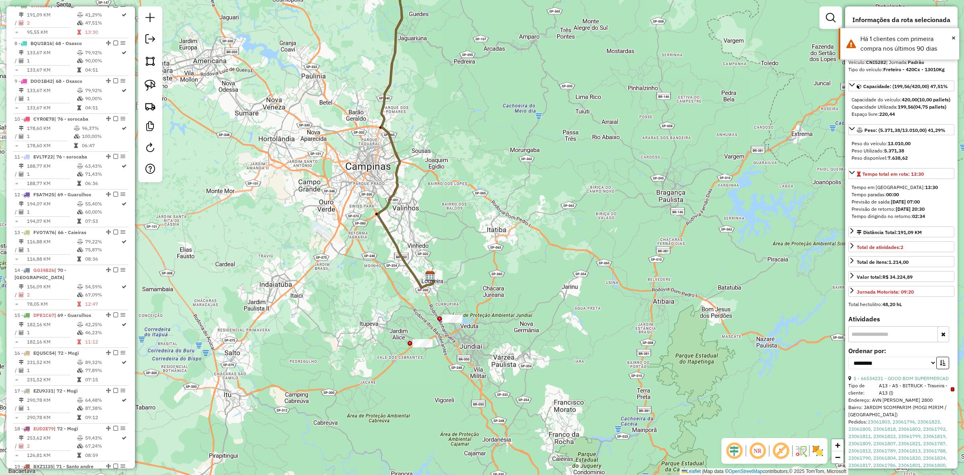
drag, startPoint x: 524, startPoint y: 375, endPoint x: 437, endPoint y: 200, distance: 195.3
click at [442, 200] on div "Janela de atendimento Grade de atendimento Capacidade Transportadoras Veículos …" at bounding box center [482, 237] width 964 height 475
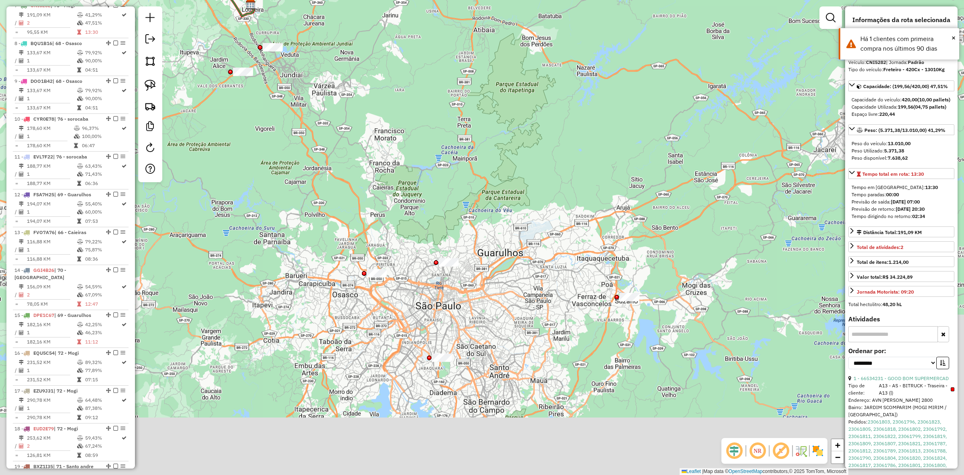
drag, startPoint x: 495, startPoint y: 338, endPoint x: 444, endPoint y: 277, distance: 79.3
click at [444, 277] on div "Janela de atendimento Grade de atendimento Capacidade Transportadoras Veículos …" at bounding box center [482, 237] width 964 height 475
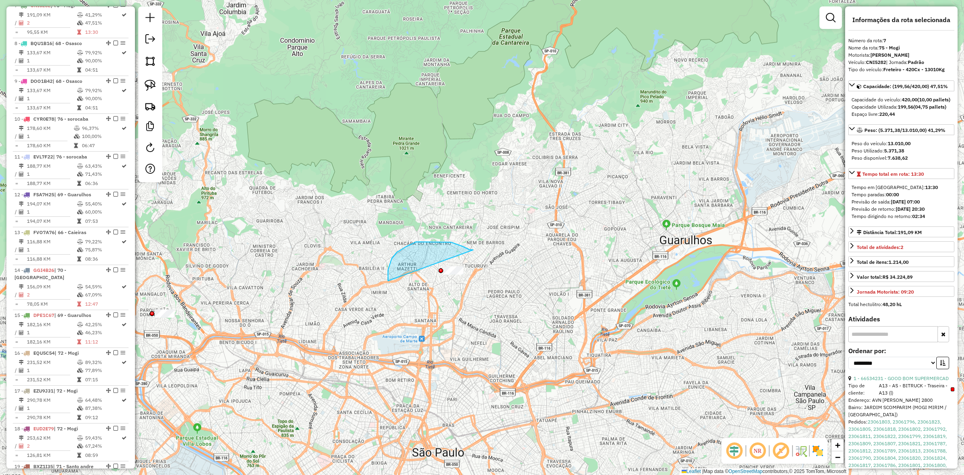
drag, startPoint x: 397, startPoint y: 252, endPoint x: 549, endPoint y: 266, distance: 152.9
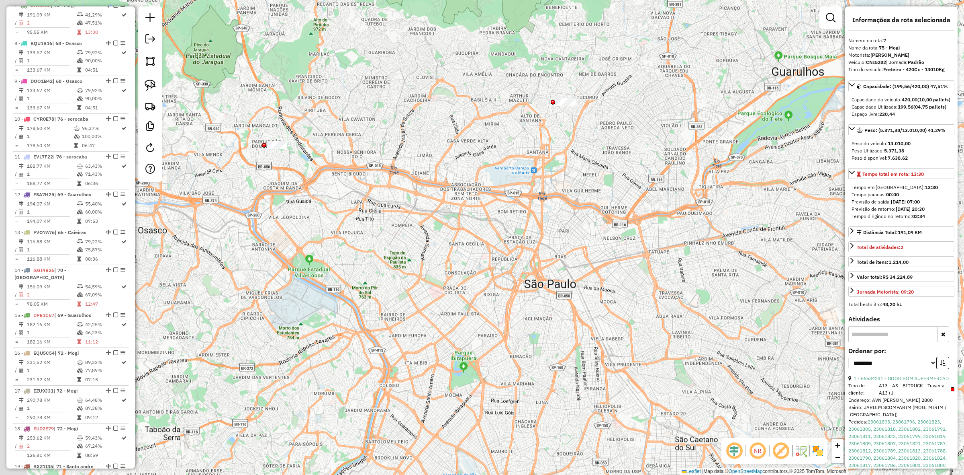
drag, startPoint x: 363, startPoint y: 346, endPoint x: 475, endPoint y: 178, distance: 201.9
click at [475, 178] on div "Janela de atendimento Grade de atendimento Capacidade Transportadoras Veículos …" at bounding box center [482, 237] width 964 height 475
drag, startPoint x: 286, startPoint y: 112, endPoint x: 336, endPoint y: 166, distance: 73.4
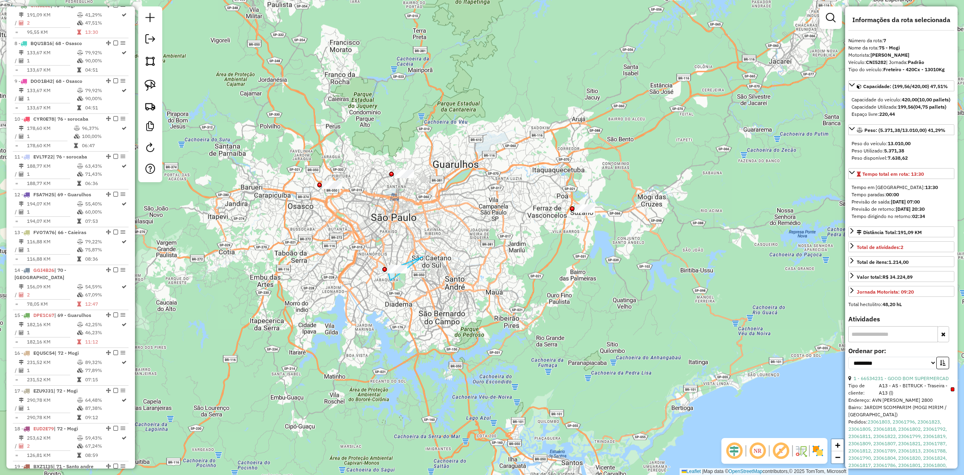
drag, startPoint x: 423, startPoint y: 256, endPoint x: 432, endPoint y: 270, distance: 16.4
drag, startPoint x: 578, startPoint y: 190, endPoint x: 652, endPoint y: 182, distance: 74.7
drag, startPoint x: 373, startPoint y: 282, endPoint x: 461, endPoint y: 264, distance: 90.2
drag, startPoint x: 428, startPoint y: 252, endPoint x: 446, endPoint y: 285, distance: 37.4
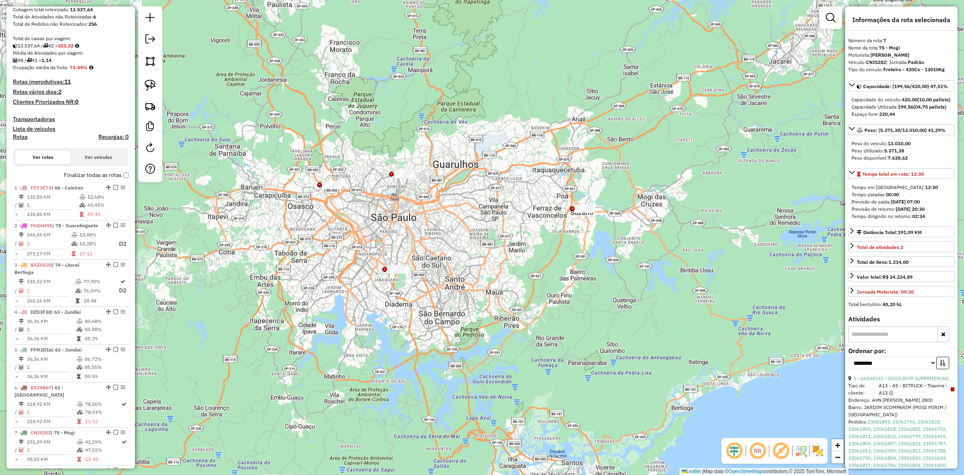
scroll to position [72, 0]
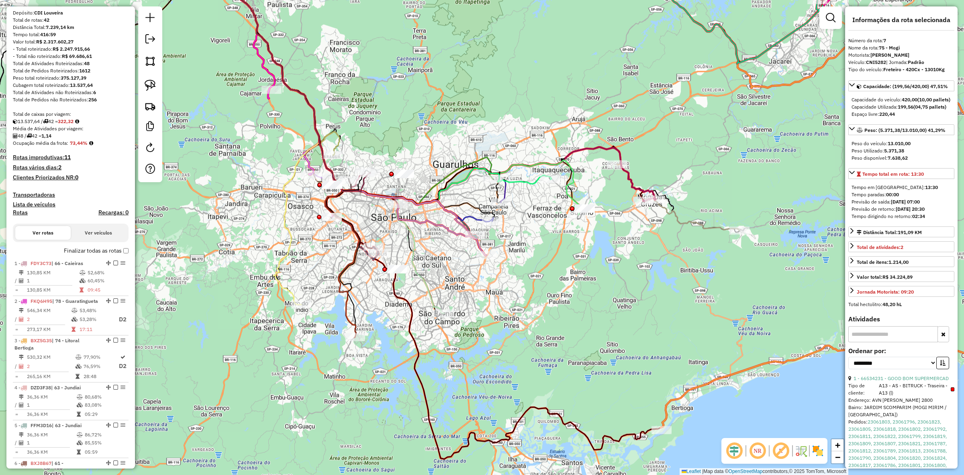
click at [437, 97] on div "Janela de atendimento Grade de atendimento Capacidade Transportadoras Veículos …" at bounding box center [482, 237] width 964 height 475
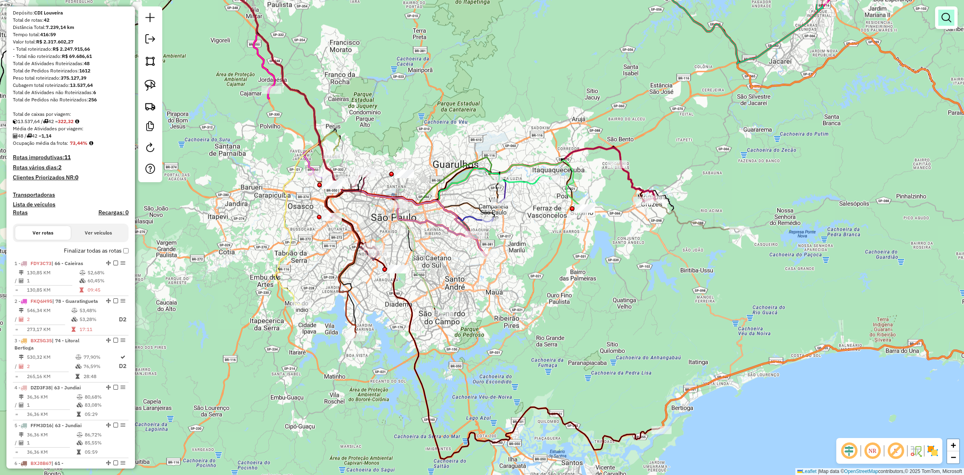
click at [949, 21] on em at bounding box center [947, 18] width 10 height 10
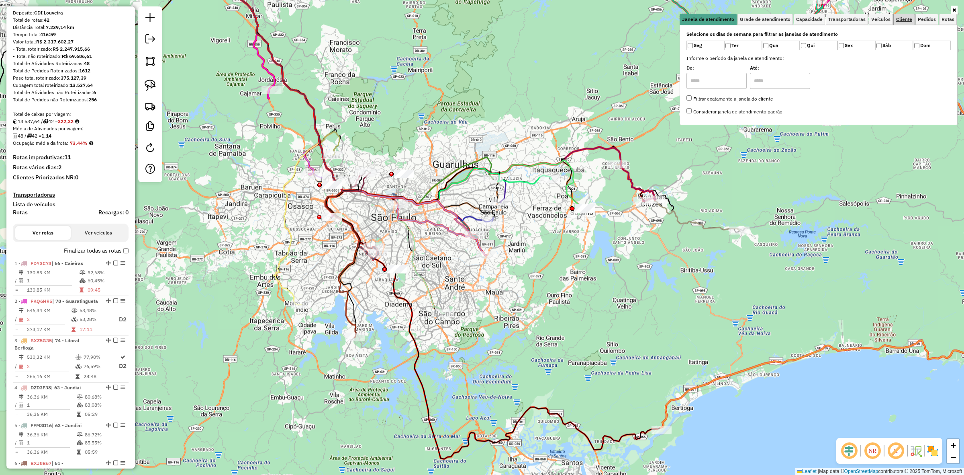
click at [904, 21] on span "Cliente" at bounding box center [904, 19] width 16 height 5
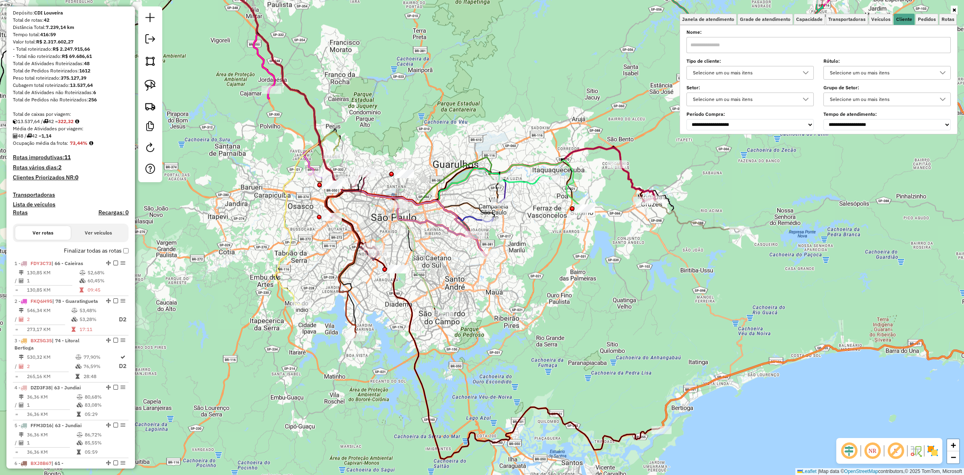
click at [775, 41] on input "text" at bounding box center [819, 45] width 264 height 16
click at [769, 72] on div "Selecione um ou mais itens" at bounding box center [744, 72] width 108 height 13
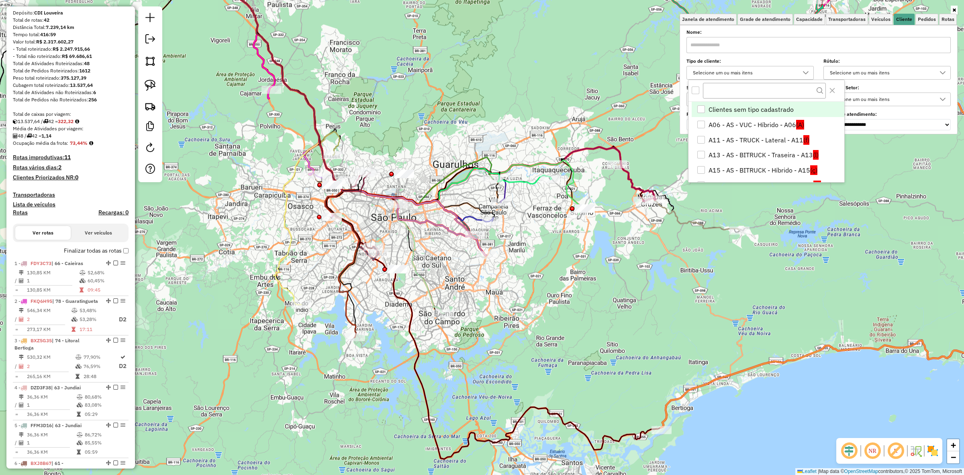
scroll to position [4, 28]
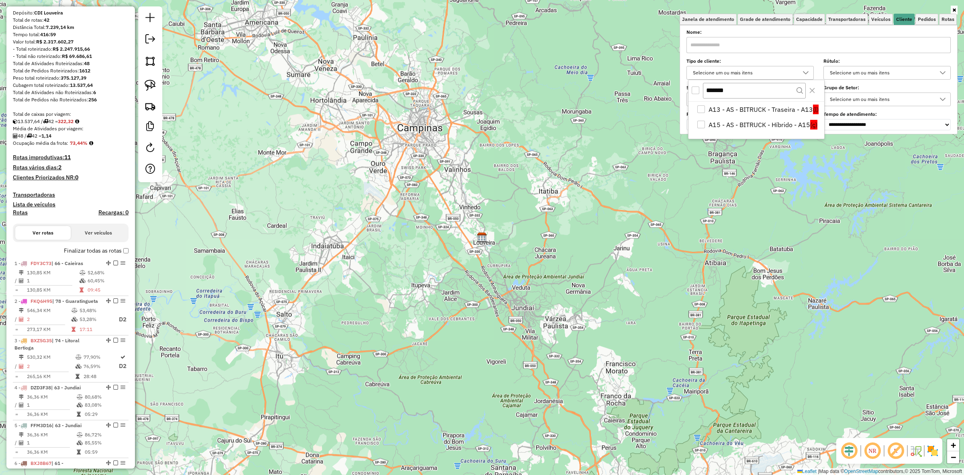
type input "*******"
click at [761, 114] on li "A13 - AS - BITRUCK - Traseira - A13 (l)" at bounding box center [758, 109] width 132 height 15
click at [727, 129] on li "A15 - AS - BITRUCK - Híbrido - A15 (ç)" at bounding box center [758, 124] width 132 height 15
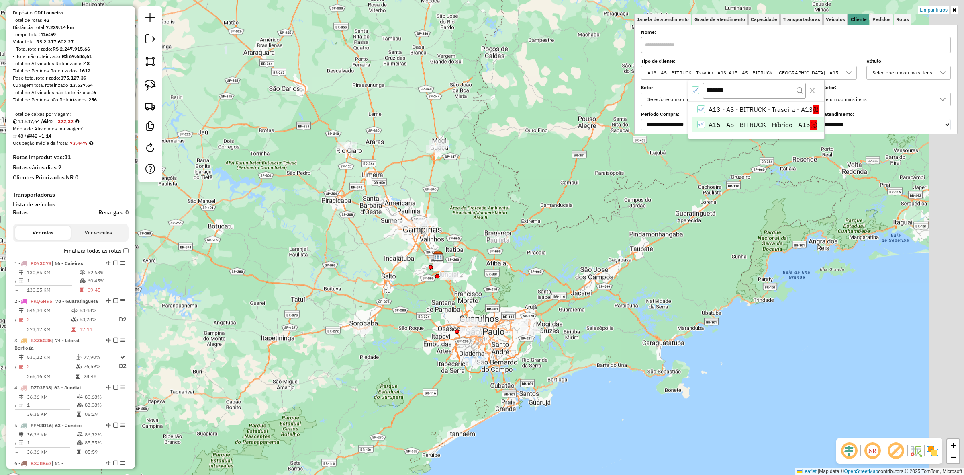
drag, startPoint x: 609, startPoint y: 246, endPoint x: 520, endPoint y: 244, distance: 89.2
click at [520, 244] on div "Limpar filtros Janela de atendimento Grade de atendimento Capacidade Transporta…" at bounding box center [482, 237] width 964 height 475
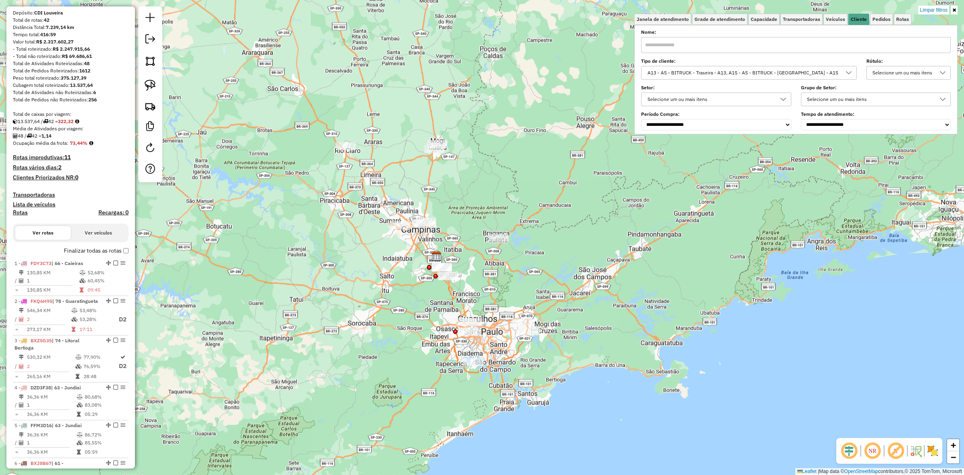
click at [834, 65] on div "Tipo de cliente: A13 - AS - BITRUCK - Traseira - A13, A15 - AS - BITRUCK - Híbr…" at bounding box center [748, 69] width 215 height 20
click at [835, 72] on div "A13 - AS - BITRUCK - Traseira - A13, A15 - AS - BITRUCK - Híbrido - A15" at bounding box center [743, 72] width 196 height 13
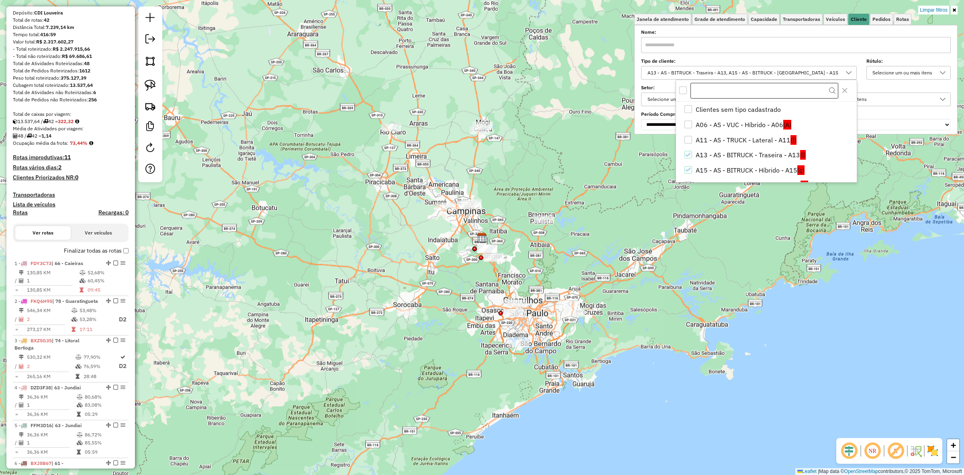
type input "*"
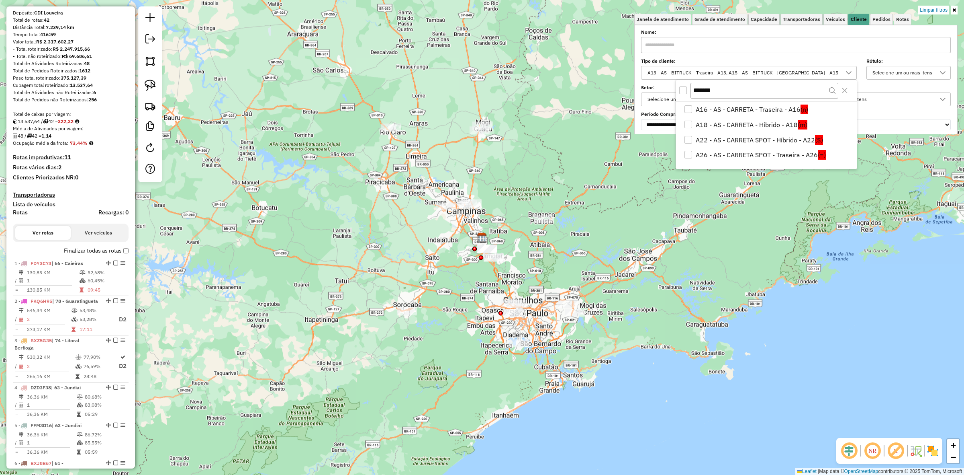
type input "*******"
click at [501, 174] on div "Limpar filtros Janela de atendimento Grade de atendimento Capacidade Transporta…" at bounding box center [482, 237] width 964 height 475
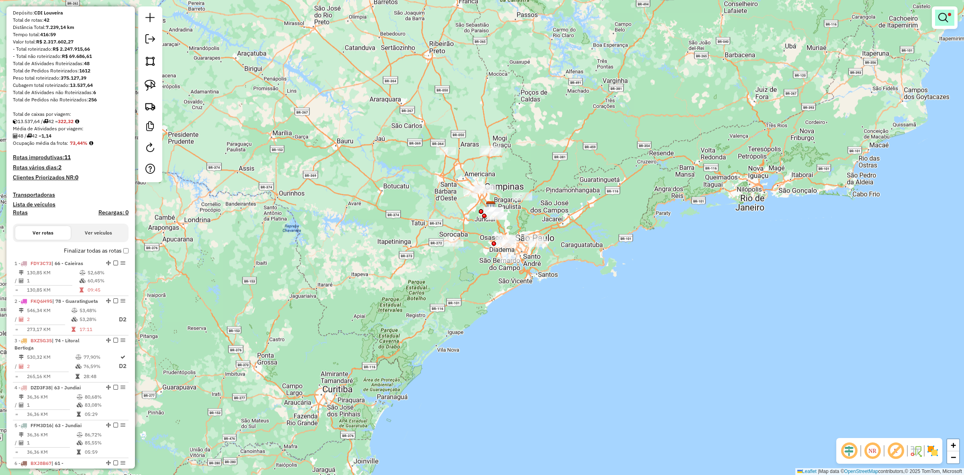
click at [944, 25] on link at bounding box center [944, 18] width 19 height 16
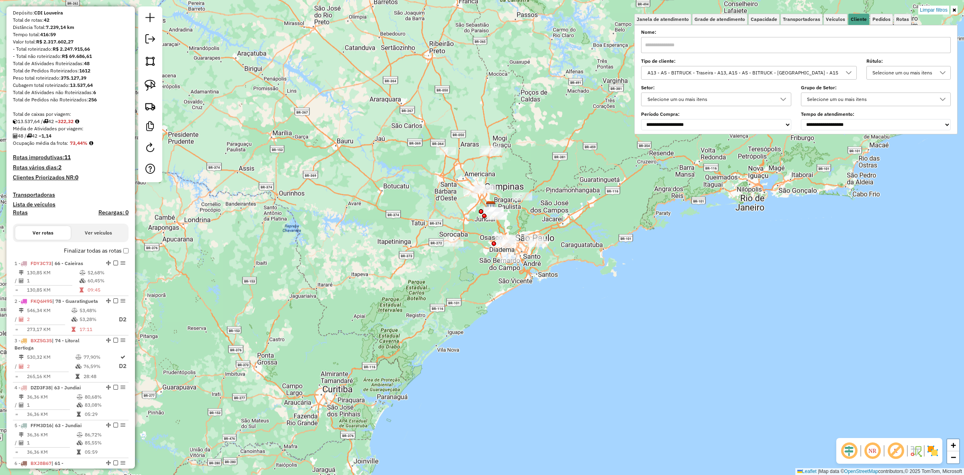
click at [788, 72] on div "A13 - AS - BITRUCK - Traseira - A13, A15 - AS - BITRUCK - Híbrido - A15" at bounding box center [743, 72] width 196 height 13
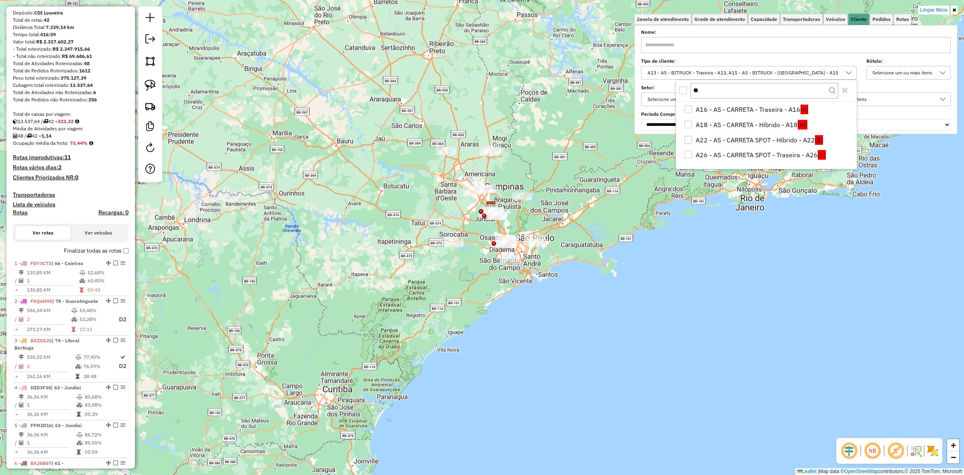
type input "*"
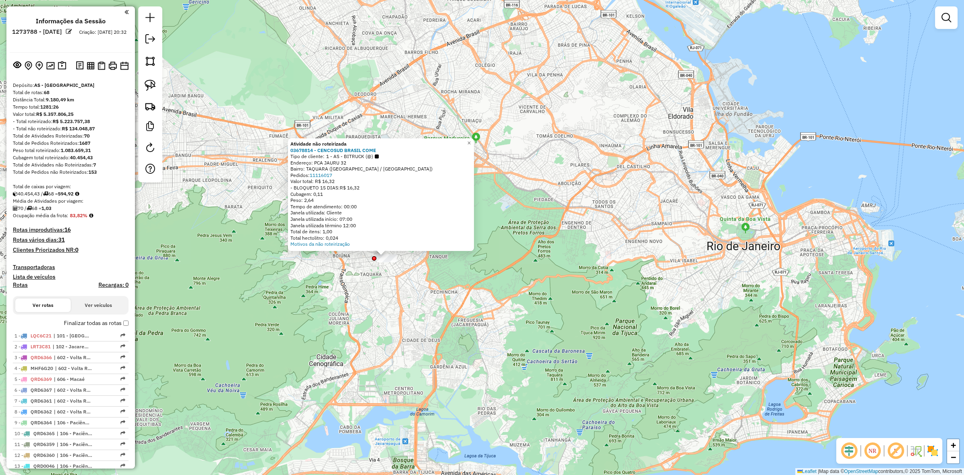
click at [203, 238] on div "Atividade não roteirizada 03678814 - CENCOSUD [GEOGRAPHIC_DATA] COME Tipo de cl…" at bounding box center [482, 237] width 964 height 475
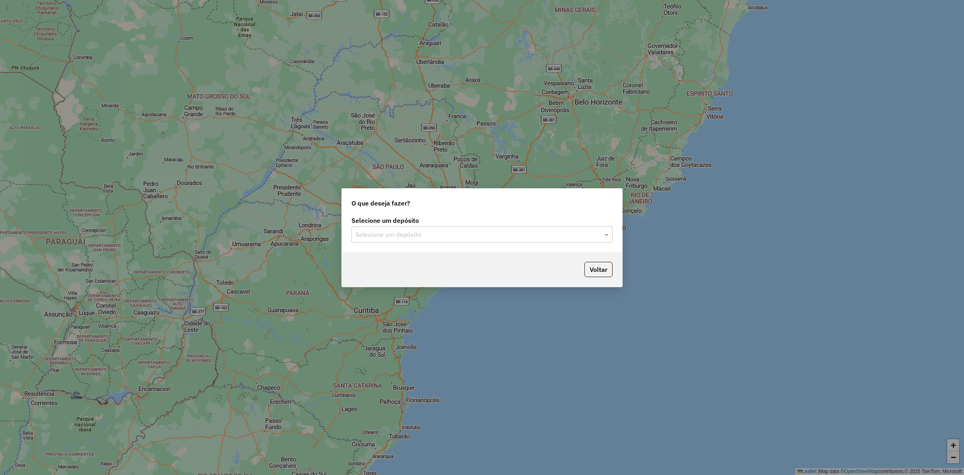
click at [456, 230] on input "text" at bounding box center [474, 235] width 237 height 10
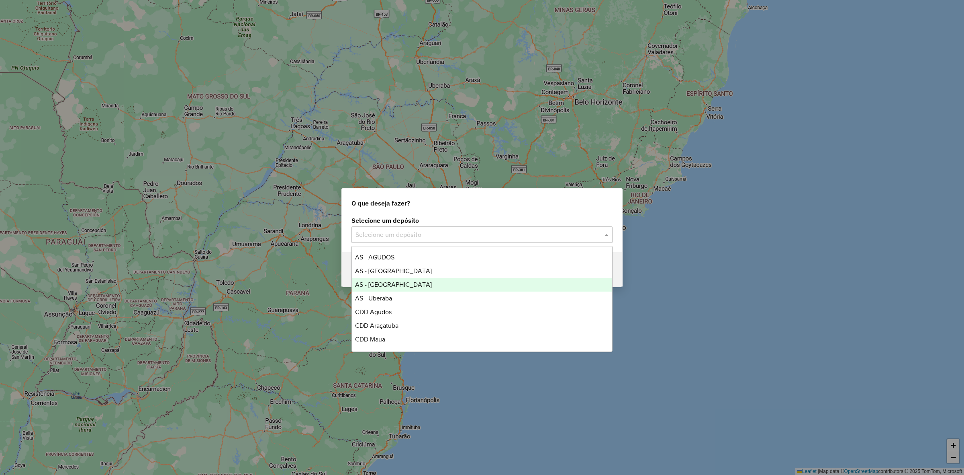
click at [404, 284] on span "AS - [GEOGRAPHIC_DATA]" at bounding box center [393, 284] width 77 height 7
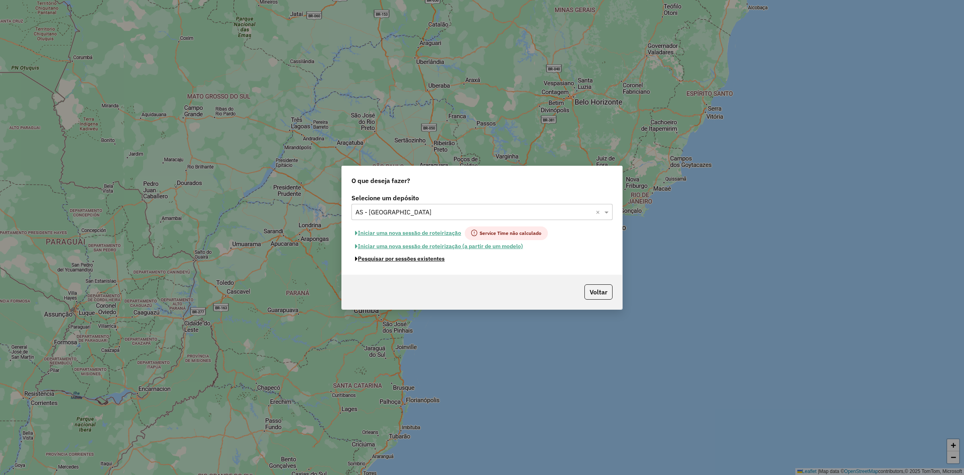
click at [411, 260] on button "Pesquisar por sessões existentes" at bounding box center [400, 258] width 97 height 12
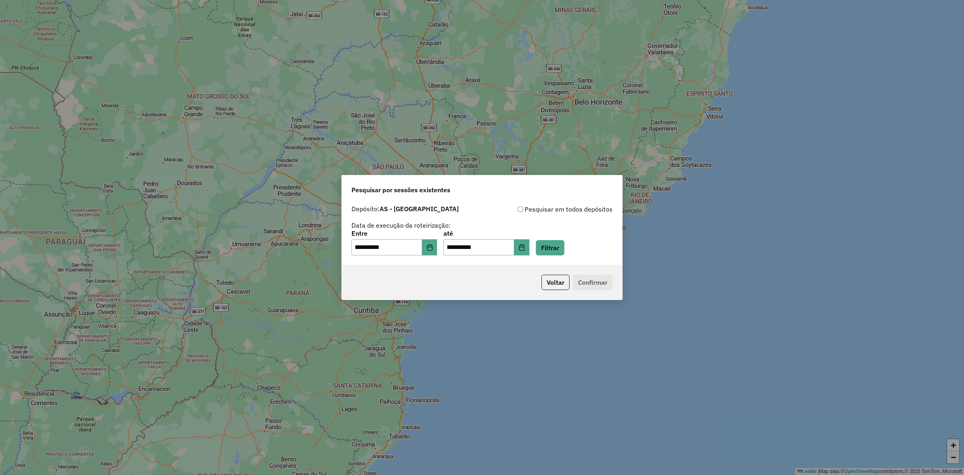
click at [551, 256] on div "**********" at bounding box center [482, 233] width 280 height 64
click at [551, 251] on button "Filtrar" at bounding box center [550, 247] width 29 height 15
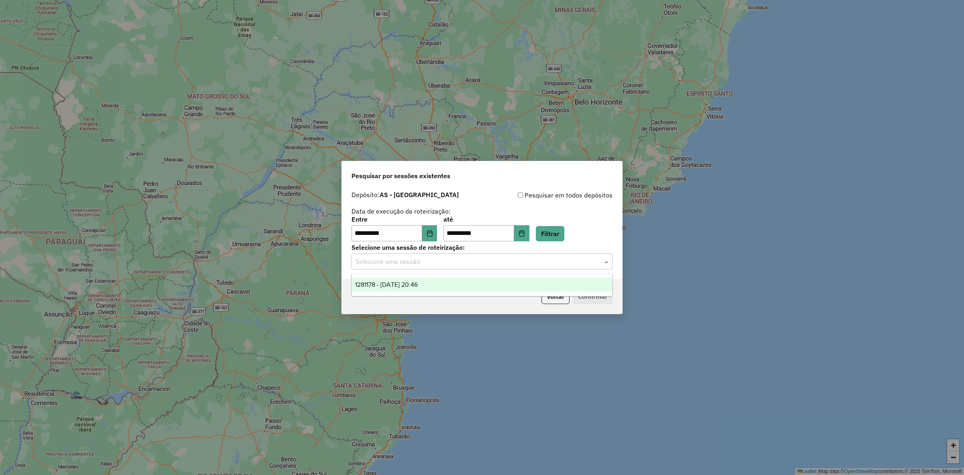
click at [465, 262] on input "text" at bounding box center [474, 262] width 237 height 10
click at [454, 284] on div "1281178 - [DATE] 20:46" at bounding box center [482, 285] width 260 height 14
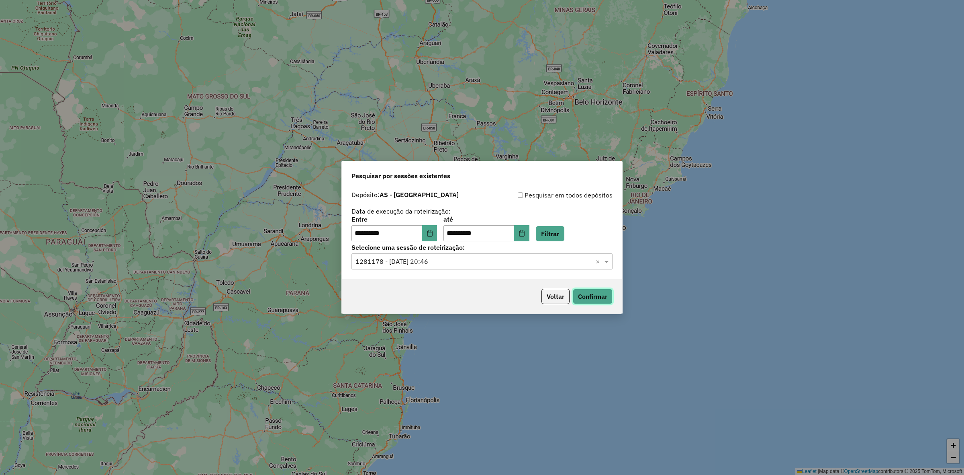
click at [601, 297] on button "Confirmar" at bounding box center [593, 296] width 40 height 15
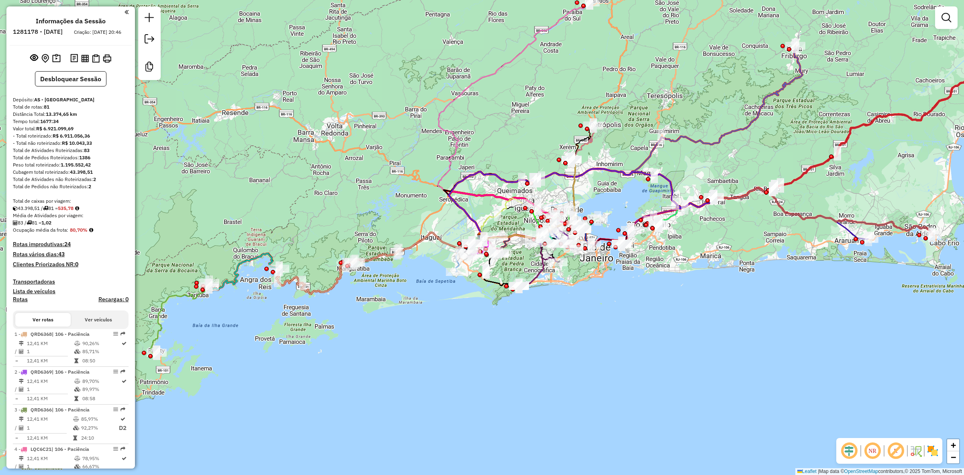
select select "**********"
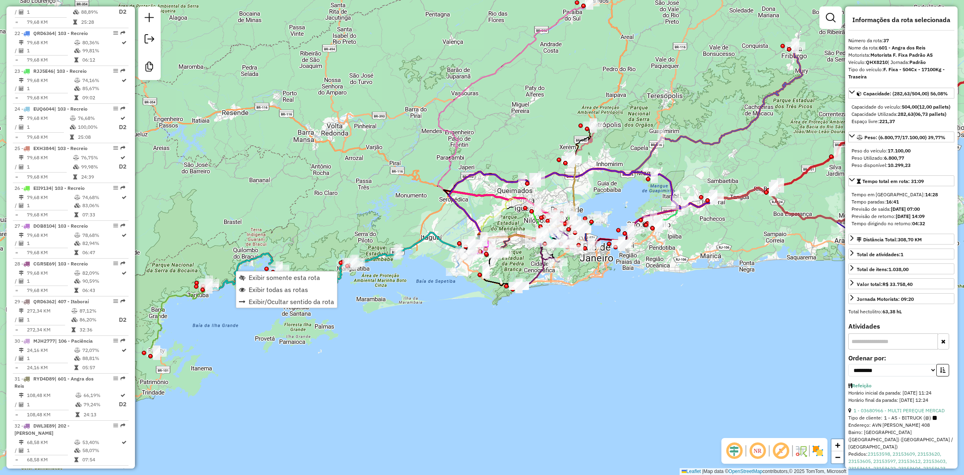
scroll to position [1015, 0]
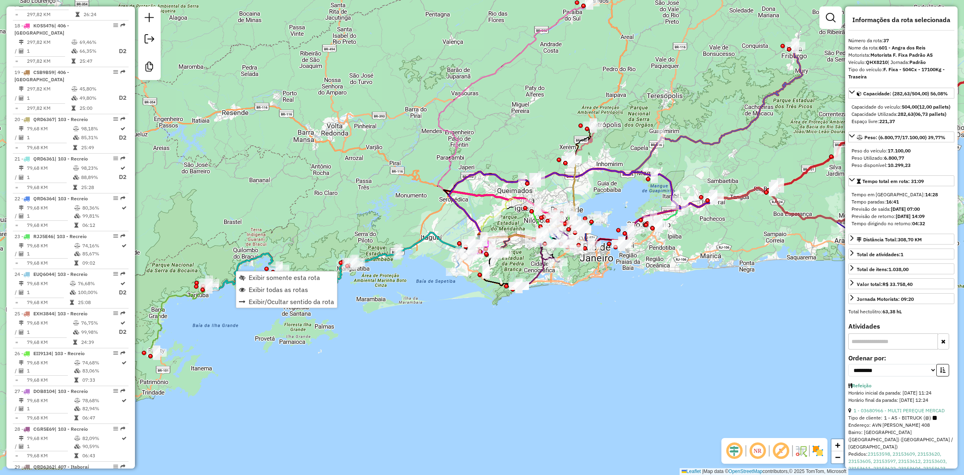
click at [338, 194] on div "Janela de atendimento Grade de atendimento Capacidade Transportadoras Veículos …" at bounding box center [482, 237] width 964 height 475
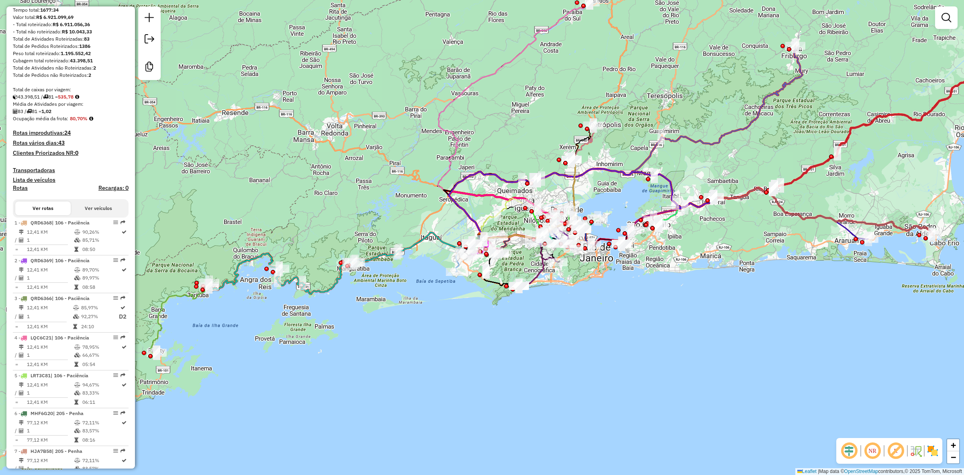
scroll to position [0, 0]
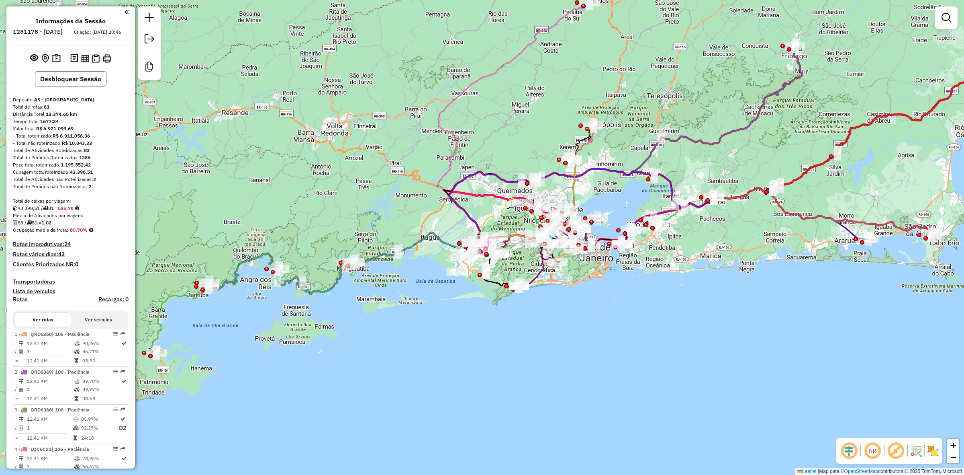
click at [75, 86] on button "Desbloquear Sessão" at bounding box center [71, 78] width 72 height 15
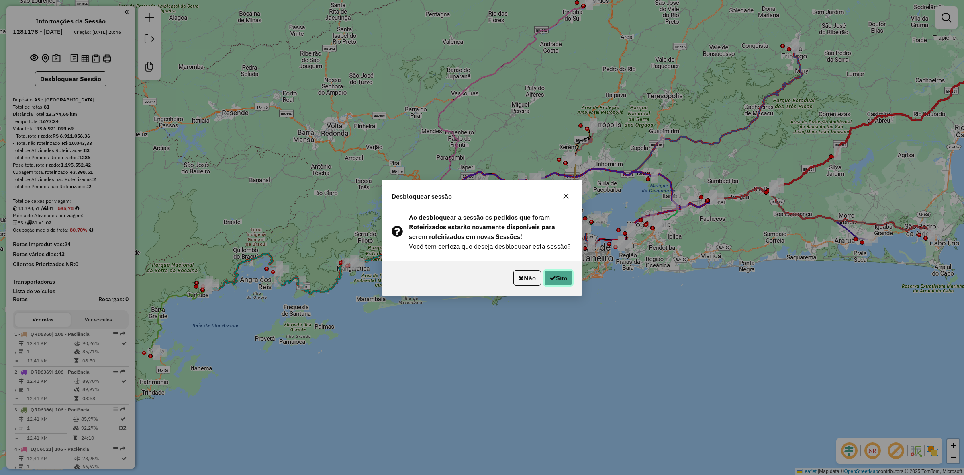
click at [555, 275] on button "Sim" at bounding box center [558, 277] width 28 height 15
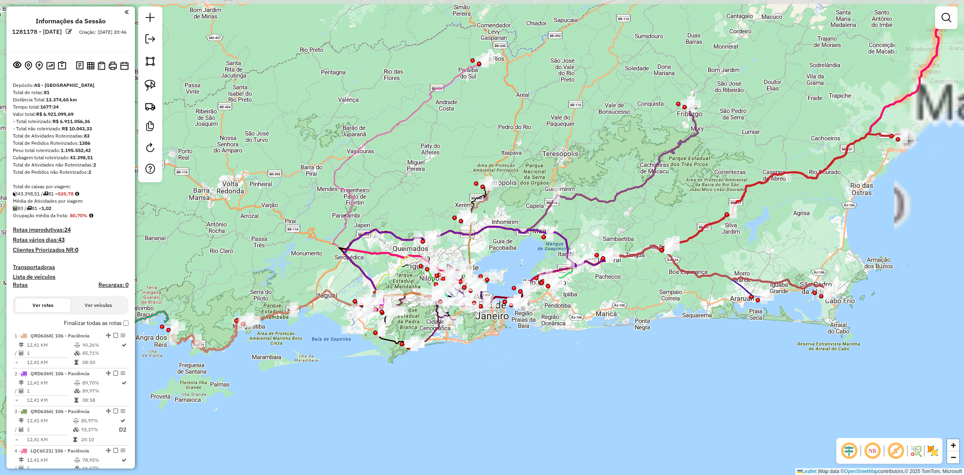
drag, startPoint x: 625, startPoint y: 86, endPoint x: 519, endPoint y: 144, distance: 121.0
click at [521, 143] on div "Janela de atendimento Grade de atendimento Capacidade Transportadoras Veículos …" at bounding box center [482, 237] width 964 height 475
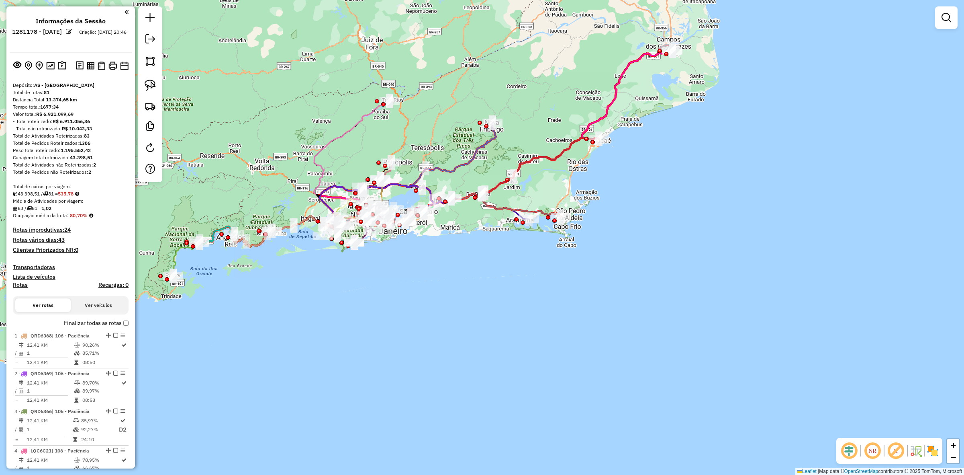
click at [948, 16] on em at bounding box center [947, 18] width 10 height 10
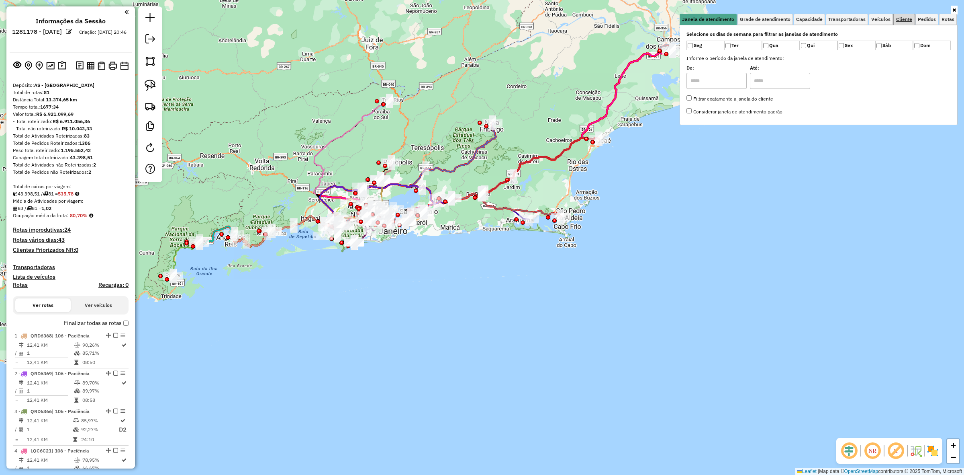
click at [901, 23] on link "Cliente" at bounding box center [904, 19] width 21 height 11
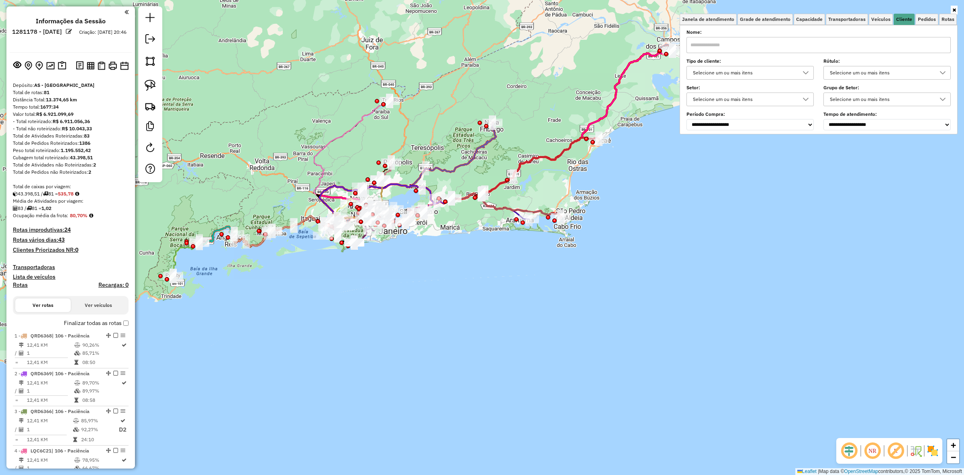
click at [739, 71] on div "Selecione um ou mais itens" at bounding box center [744, 72] width 108 height 13
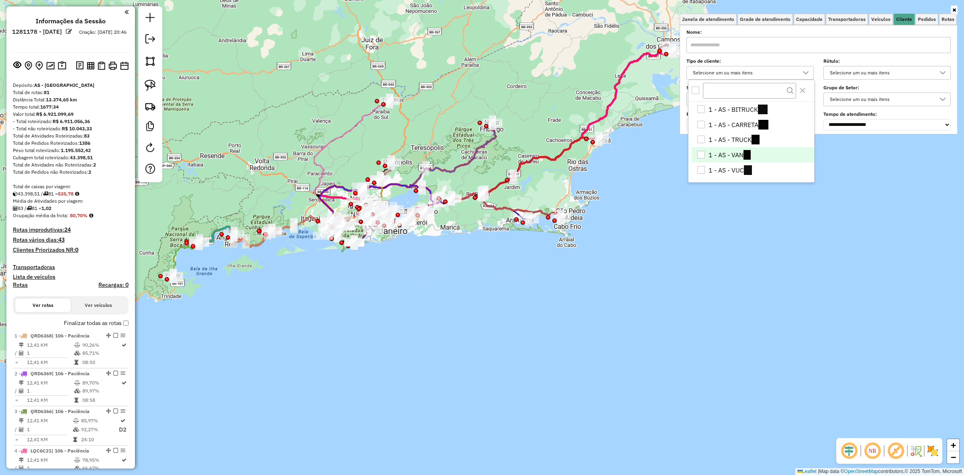
scroll to position [17, 0]
click at [704, 268] on div "Janela de atendimento Grade de atendimento Capacidade Transportadoras Veículos …" at bounding box center [482, 237] width 964 height 475
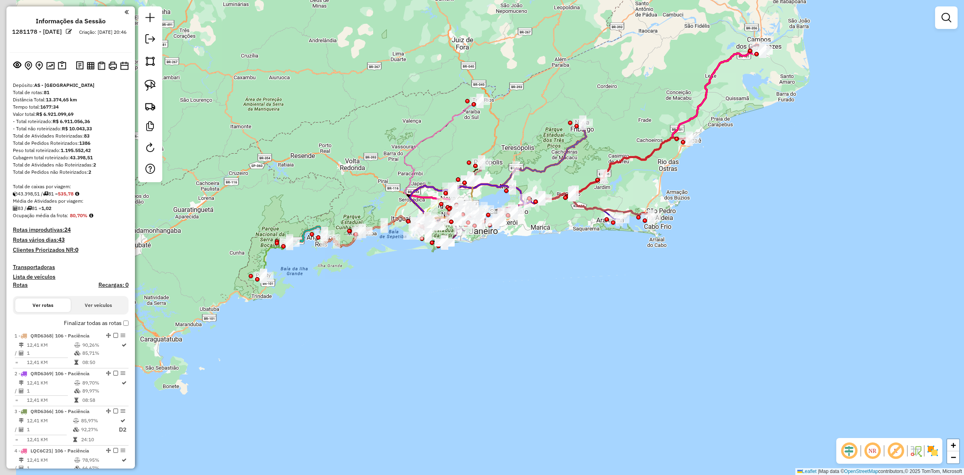
drag, startPoint x: 446, startPoint y: 133, endPoint x: 537, endPoint y: 133, distance: 90.4
click at [537, 133] on div "Janela de atendimento Grade de atendimento Capacidade Transportadoras Veículos …" at bounding box center [482, 237] width 964 height 475
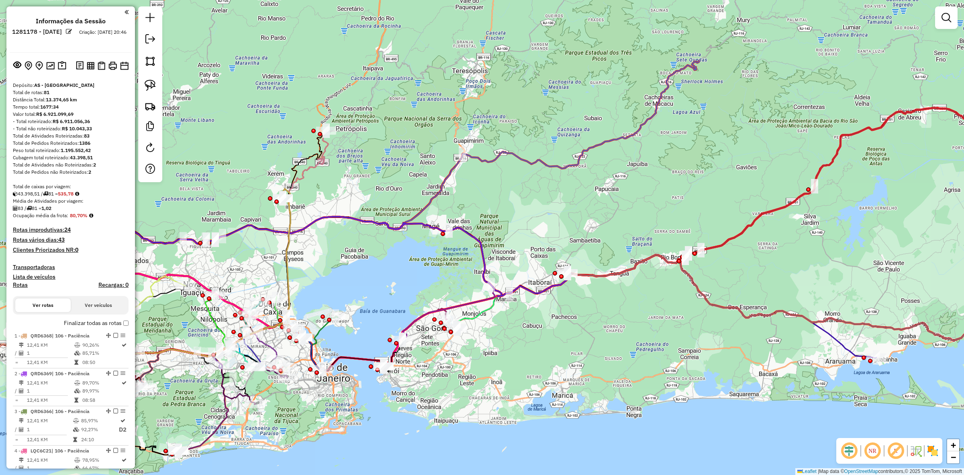
drag, startPoint x: 469, startPoint y: 178, endPoint x: 382, endPoint y: 285, distance: 137.7
click at [382, 285] on div "Janela de atendimento Grade de atendimento Capacidade Transportadoras Veículos …" at bounding box center [482, 237] width 964 height 475
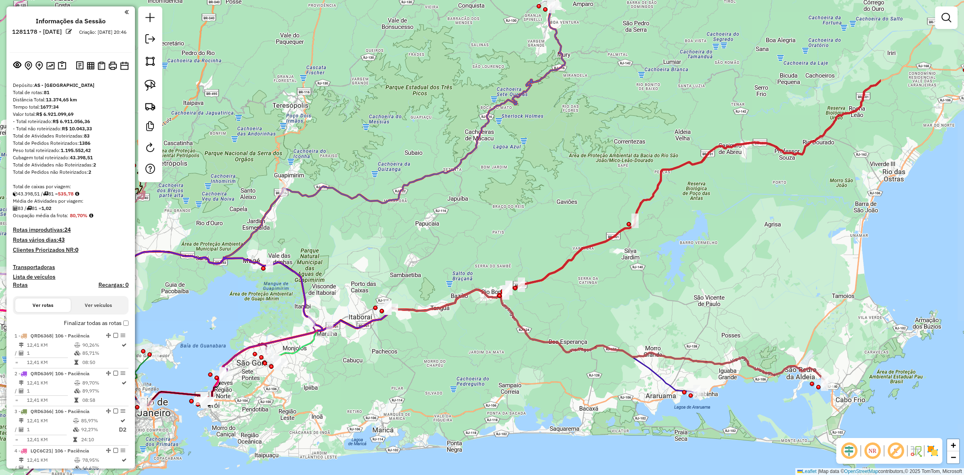
drag, startPoint x: 612, startPoint y: 338, endPoint x: 432, endPoint y: 373, distance: 182.9
click at [432, 373] on div "Janela de atendimento Grade de atendimento Capacidade Transportadoras Veículos …" at bounding box center [482, 237] width 964 height 475
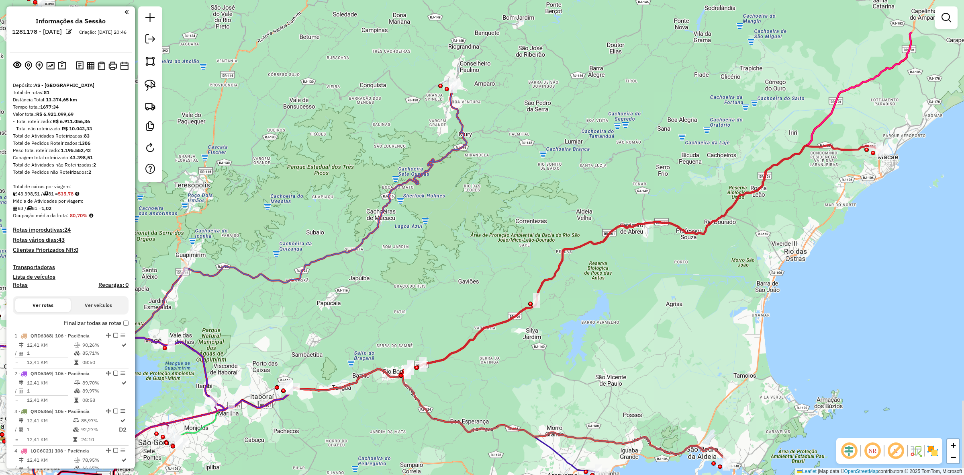
drag, startPoint x: 656, startPoint y: 177, endPoint x: 641, endPoint y: 185, distance: 17.1
click at [641, 185] on div "Janela de atendimento Grade de atendimento Capacidade Transportadoras Veículos …" at bounding box center [482, 237] width 964 height 475
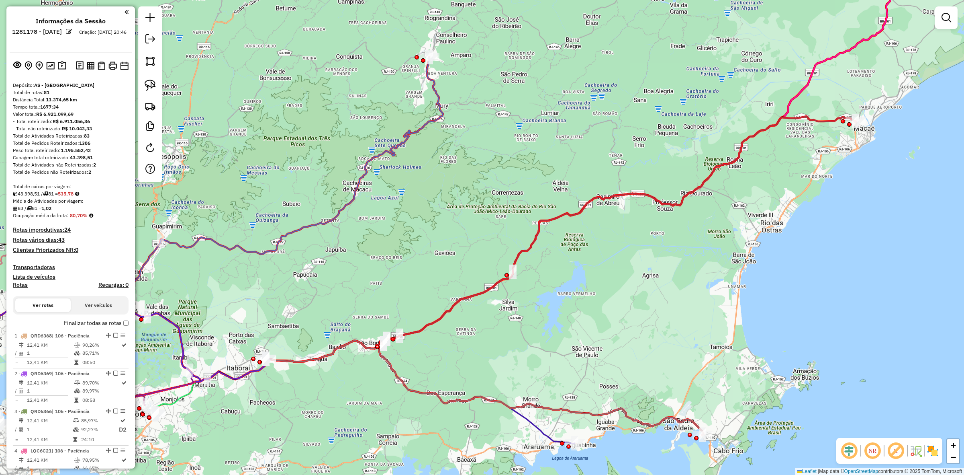
drag, startPoint x: 867, startPoint y: 178, endPoint x: 843, endPoint y: 149, distance: 37.1
click at [843, 149] on div "Janela de atendimento Grade de atendimento Capacidade Transportadoras Veículos …" at bounding box center [482, 237] width 964 height 475
drag, startPoint x: 266, startPoint y: 306, endPoint x: 309, endPoint y: 282, distance: 49.6
click at [309, 282] on div "Janela de atendimento Grade de atendimento Capacidade Transportadoras Veículos …" at bounding box center [482, 237] width 964 height 475
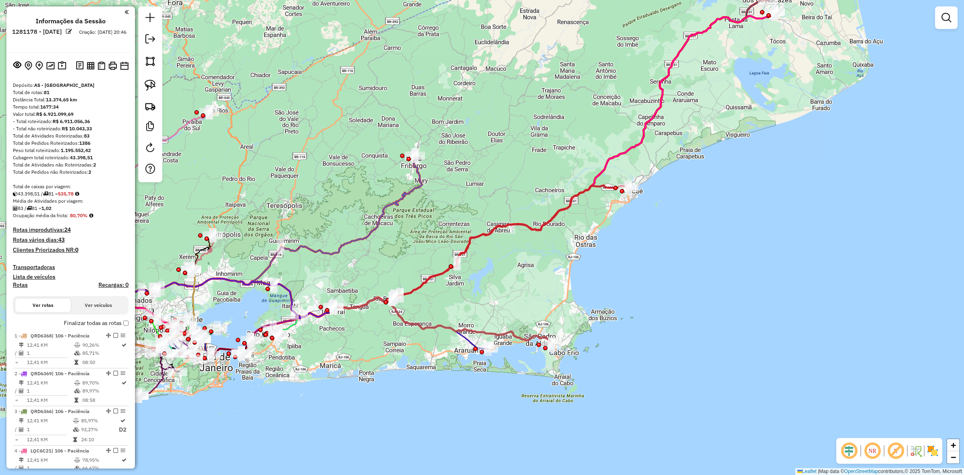
drag, startPoint x: 313, startPoint y: 281, endPoint x: 338, endPoint y: 280, distance: 24.2
click at [338, 280] on div "Janela de atendimento Grade de atendimento Capacidade Transportadoras Veículos …" at bounding box center [482, 237] width 964 height 475
click at [933, 451] on img at bounding box center [933, 450] width 13 height 13
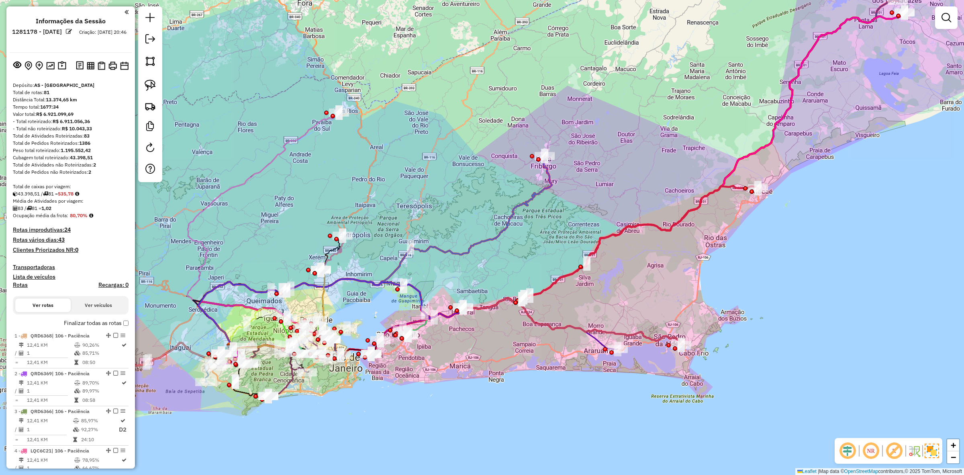
drag, startPoint x: 334, startPoint y: 207, endPoint x: 463, endPoint y: 207, distance: 129.8
click at [463, 207] on div "Janela de atendimento Grade de atendimento Capacidade Transportadoras Veículos …" at bounding box center [482, 237] width 964 height 475
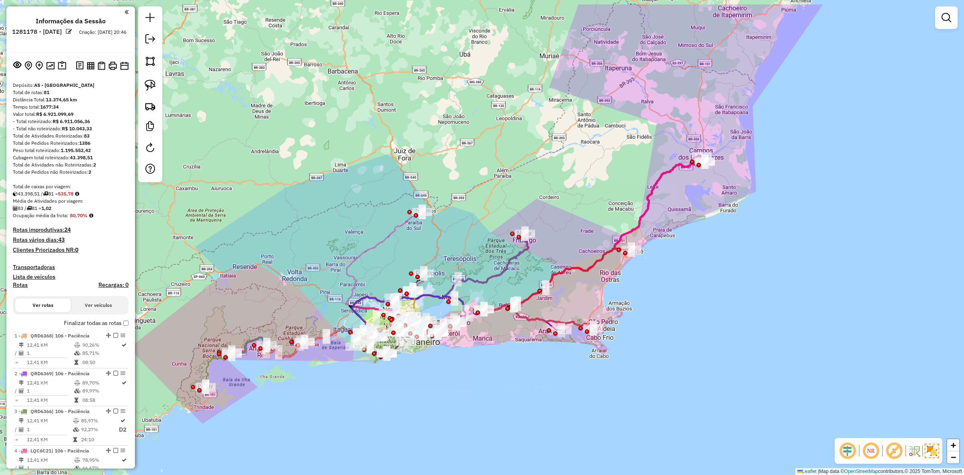
drag, startPoint x: 446, startPoint y: 208, endPoint x: 467, endPoint y: 260, distance: 56.0
click at [467, 260] on div "Janela de atendimento Grade de atendimento Capacidade Transportadoras Veículos …" at bounding box center [482, 237] width 964 height 475
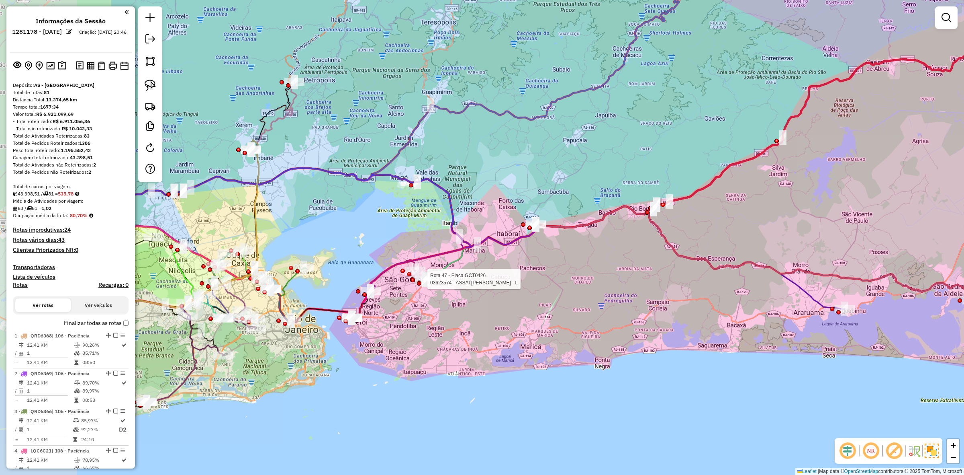
drag, startPoint x: 322, startPoint y: 334, endPoint x: 395, endPoint y: 299, distance: 81.2
click at [531, 338] on div "Rota 47 - Placa GCT0426 03623574 - ASSAI [PERSON_NAME] - L Janela de atendiment…" at bounding box center [482, 237] width 964 height 475
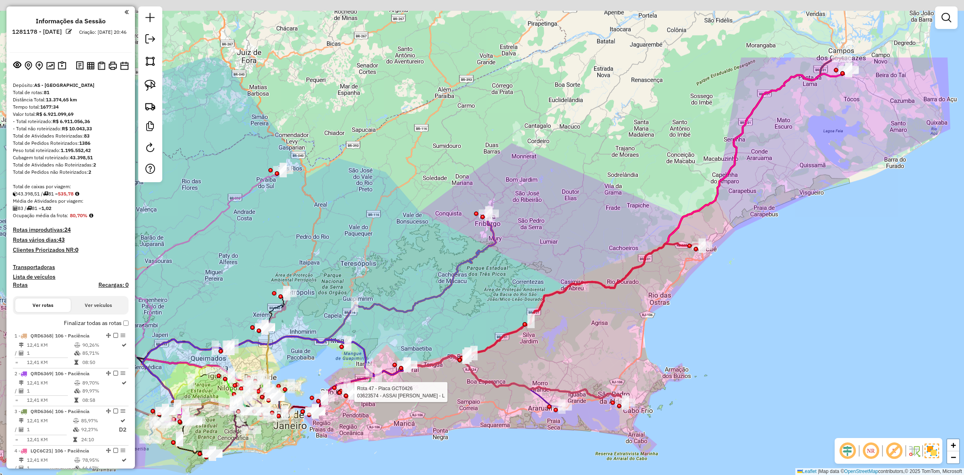
drag, startPoint x: 550, startPoint y: 99, endPoint x: 514, endPoint y: 164, distance: 73.7
click at [514, 164] on div "Rota 47 - Placa GCT0426 03623574 - ASSAI [PERSON_NAME] - L Janela de atendiment…" at bounding box center [482, 237] width 964 height 475
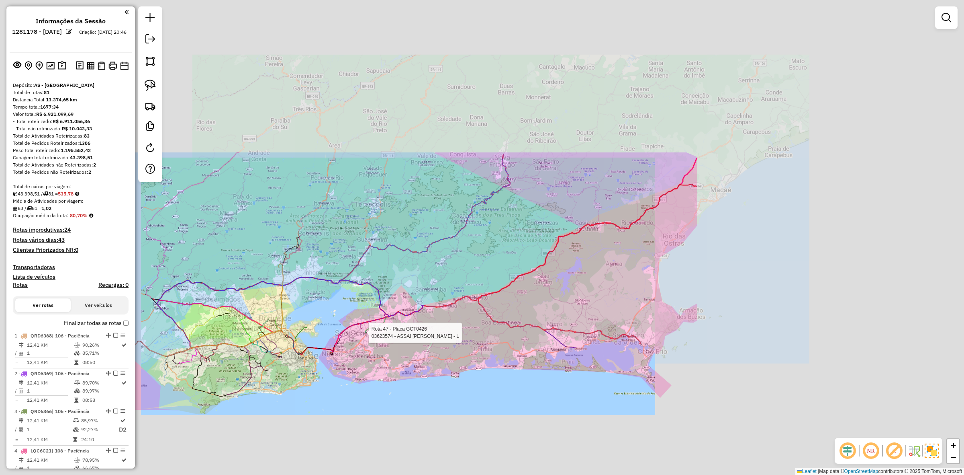
click at [499, 210] on div "Rota 47 - Placa GCT0426 03623574 - ASSAI [PERSON_NAME] - L Janela de atendiment…" at bounding box center [482, 237] width 964 height 475
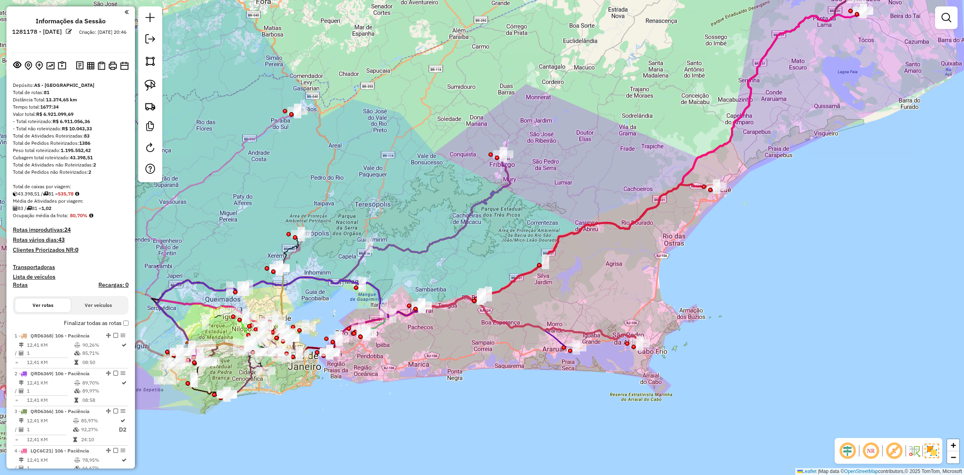
click at [457, 235] on icon at bounding box center [334, 250] width 354 height 191
select select "**********"
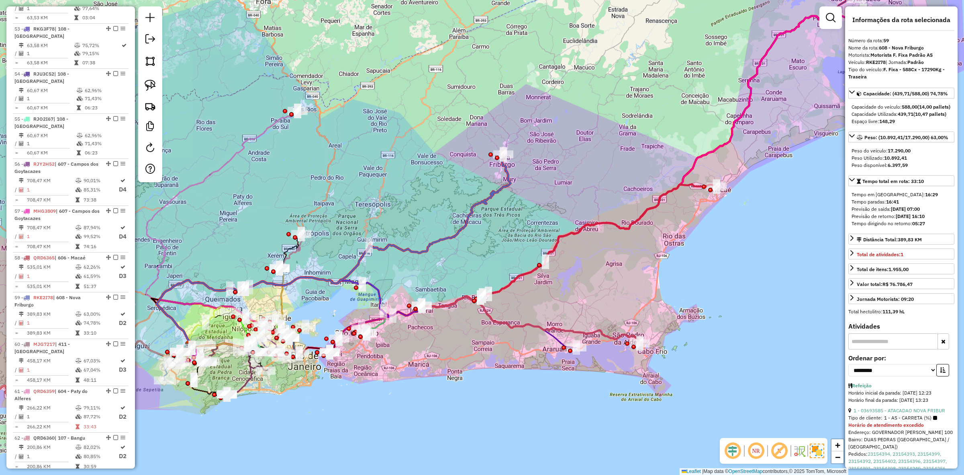
scroll to position [2738, 0]
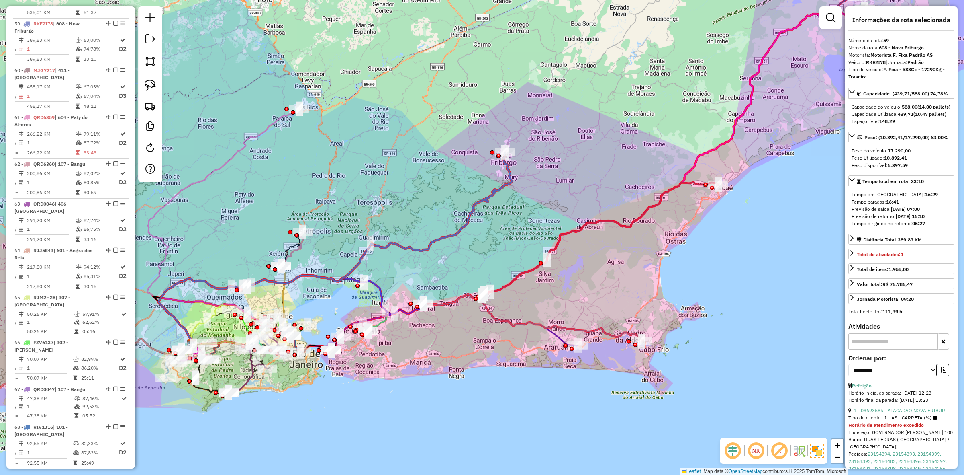
drag, startPoint x: 469, startPoint y: 278, endPoint x: 487, endPoint y: 256, distance: 27.9
click at [487, 256] on div "Janela de atendimento Grade de atendimento Capacidade Transportadoras Veículos …" at bounding box center [482, 237] width 964 height 475
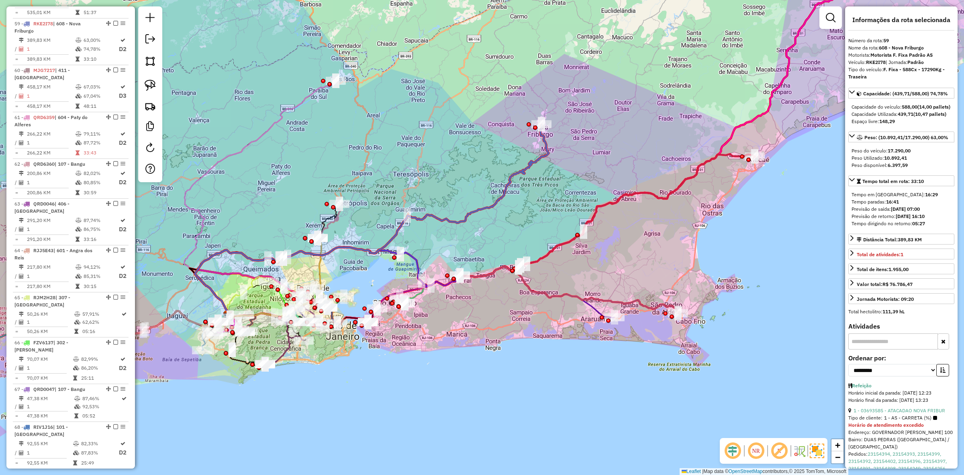
drag, startPoint x: 475, startPoint y: 252, endPoint x: 494, endPoint y: 244, distance: 21.4
click at [494, 244] on div "Janela de atendimento Grade de atendimento Capacidade Transportadoras Veículos …" at bounding box center [482, 237] width 964 height 475
drag, startPoint x: 739, startPoint y: 213, endPoint x: 443, endPoint y: 202, distance: 296.8
click at [739, 213] on div "Janela de atendimento Grade de atendimento Capacidade Transportadoras Veículos …" at bounding box center [482, 237] width 964 height 475
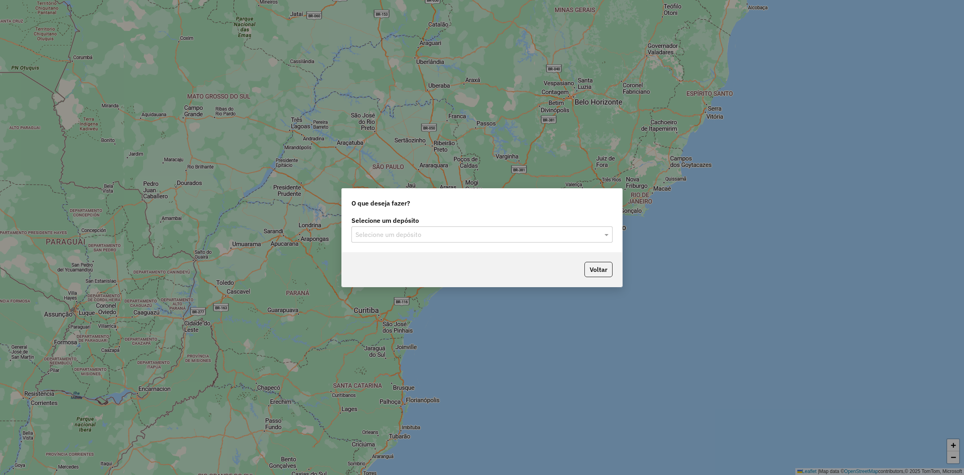
click at [386, 223] on label "Selecione um depósito" at bounding box center [482, 220] width 261 height 10
click at [389, 226] on div "Selecione um depósito" at bounding box center [482, 234] width 261 height 16
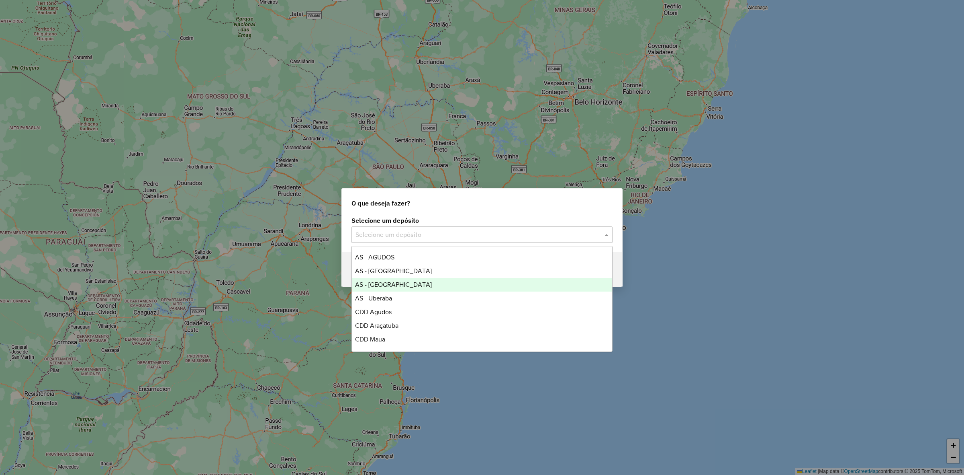
click at [394, 278] on div "AS - [GEOGRAPHIC_DATA]" at bounding box center [482, 285] width 260 height 14
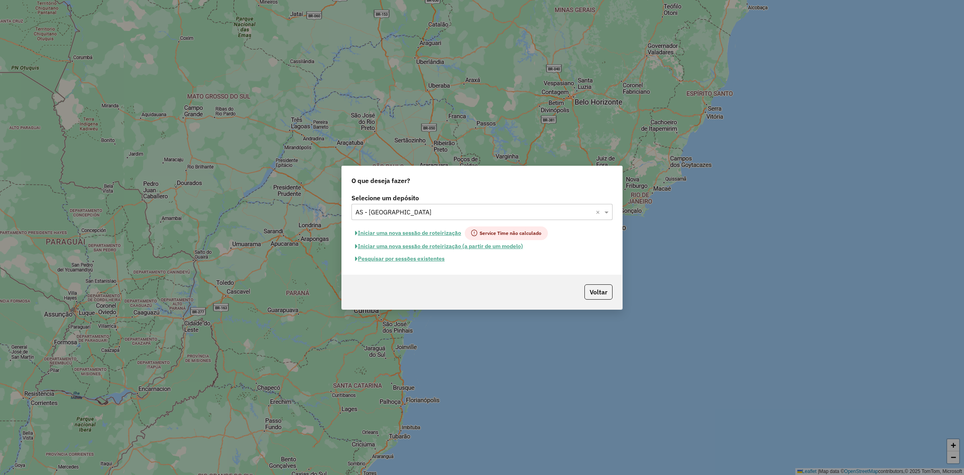
click at [453, 231] on button "Iniciar uma nova sessão de roteirização" at bounding box center [408, 233] width 113 height 14
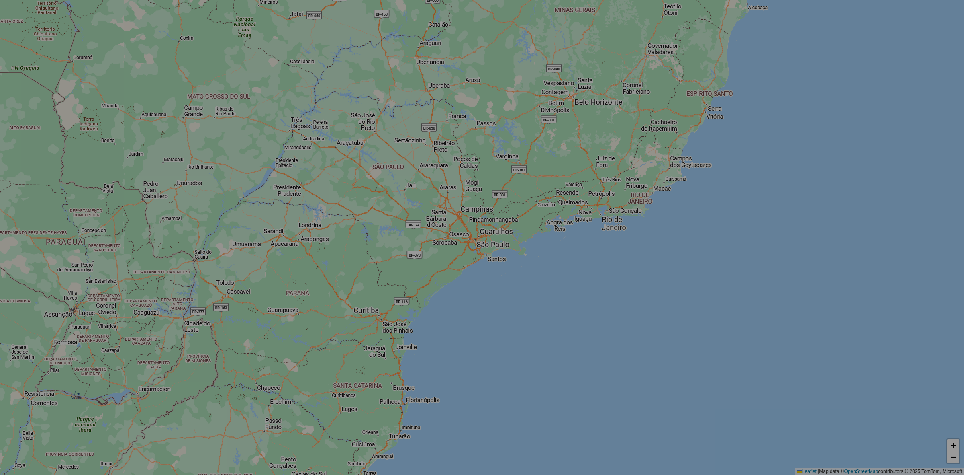
select select "*"
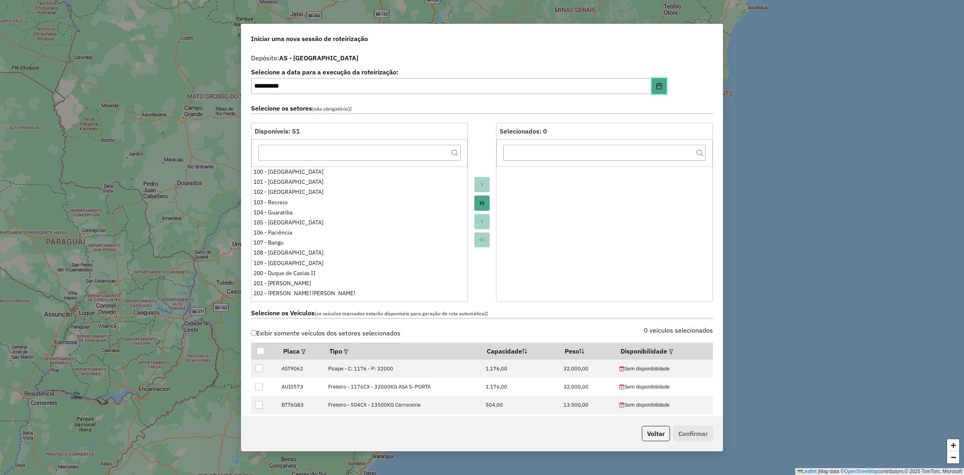
click at [660, 84] on icon "Choose Date" at bounding box center [659, 86] width 6 height 6
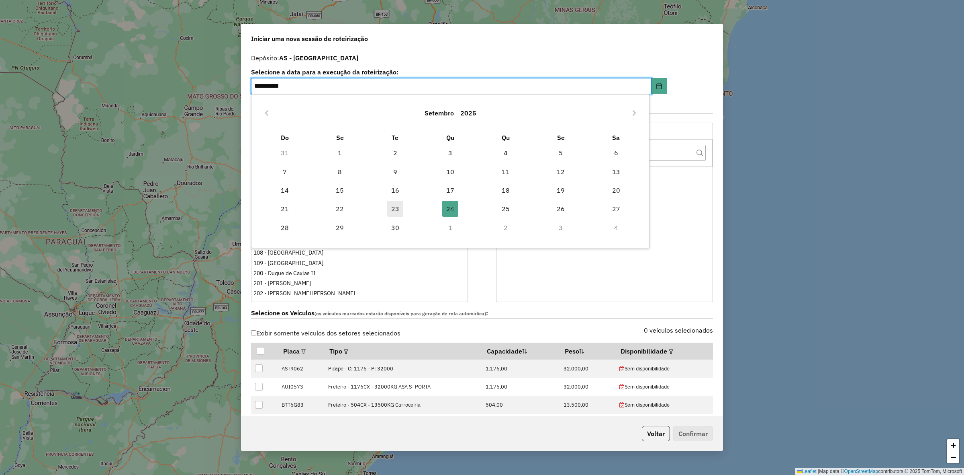
click at [398, 210] on span "23" at bounding box center [395, 209] width 16 height 16
type input "**********"
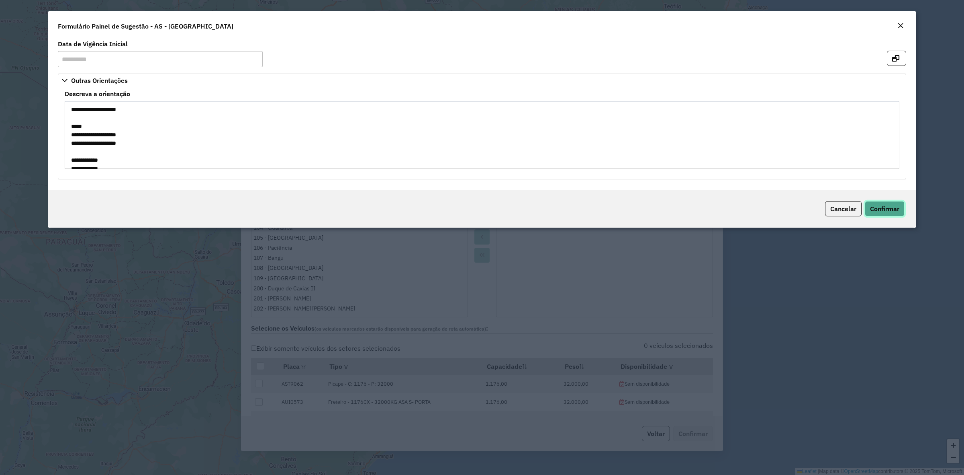
click at [887, 207] on span "Confirmar" at bounding box center [884, 209] width 29 height 8
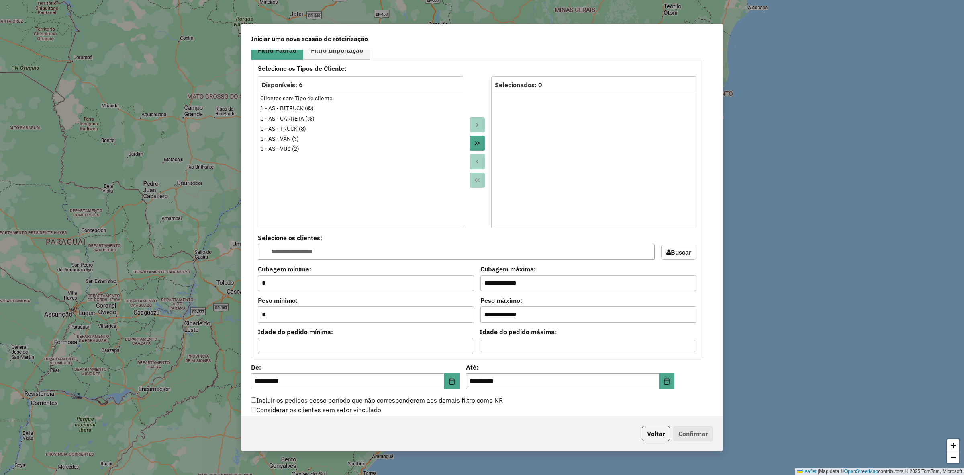
scroll to position [693, 0]
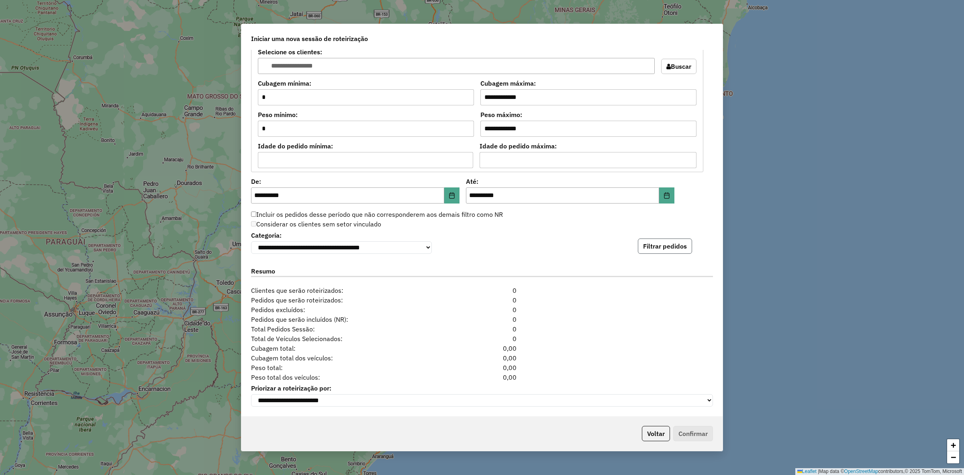
click at [672, 238] on button "Filtrar pedidos" at bounding box center [665, 245] width 54 height 15
click at [452, 192] on icon "Choose Date" at bounding box center [452, 195] width 6 height 6
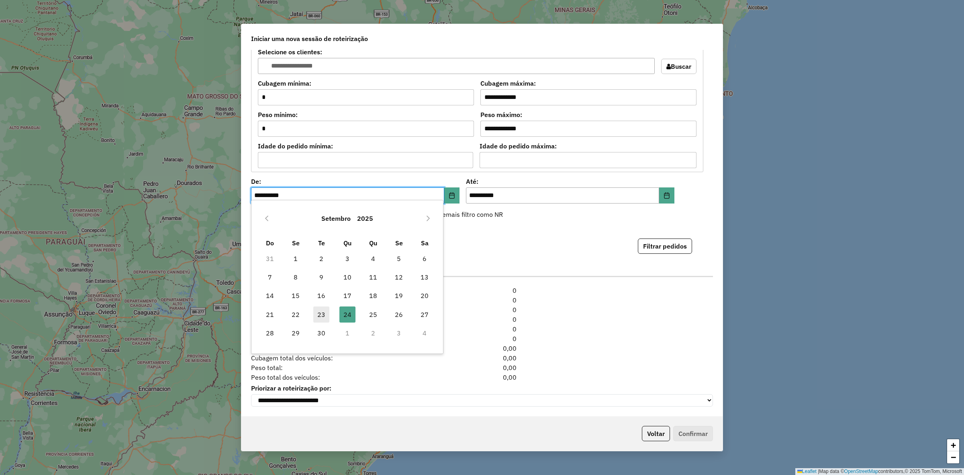
click at [325, 317] on span "23" at bounding box center [321, 314] width 16 height 16
type input "**********"
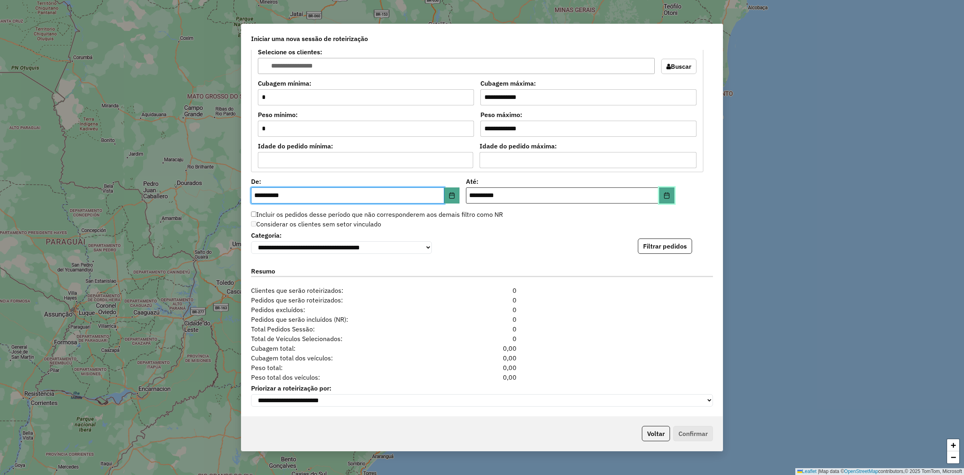
click at [670, 189] on button "Choose Date" at bounding box center [666, 195] width 15 height 16
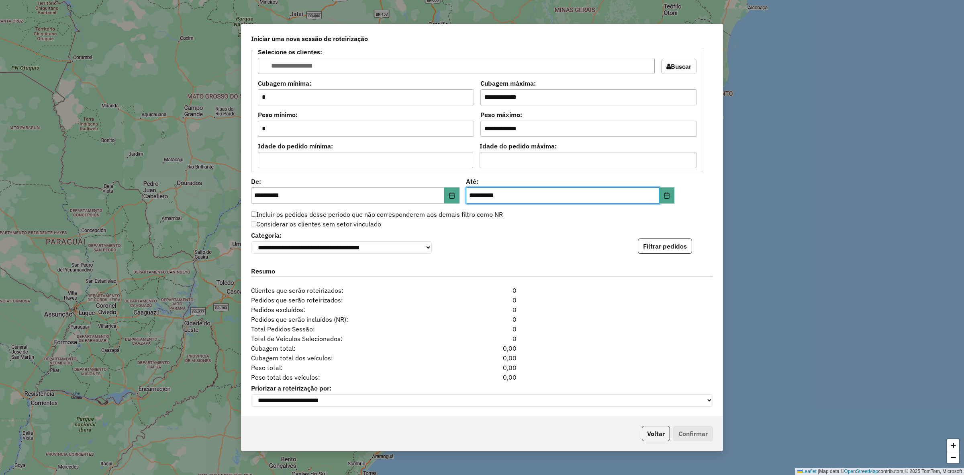
click at [681, 257] on div "**********" at bounding box center [482, 233] width 481 height 366
click at [673, 244] on button "Filtrar pedidos" at bounding box center [665, 245] width 54 height 15
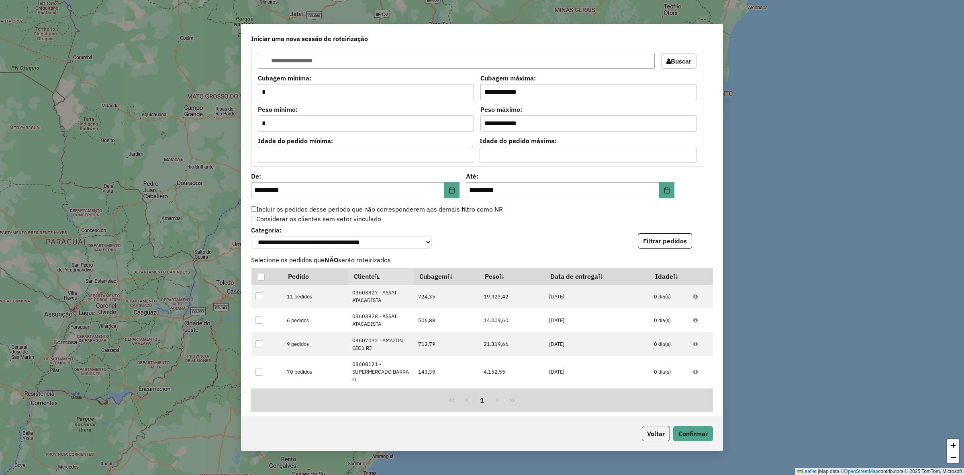
scroll to position [868, 0]
